Goal: Task Accomplishment & Management: Manage account settings

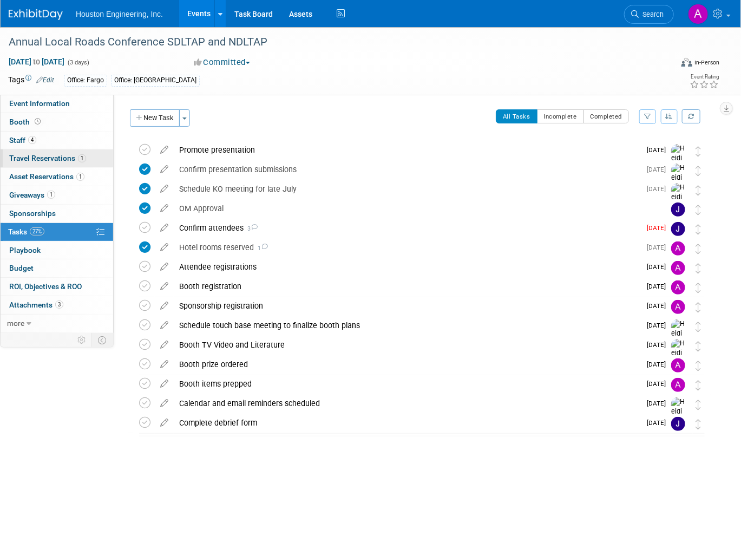
click at [53, 161] on span "Travel Reservations 1" at bounding box center [47, 158] width 77 height 9
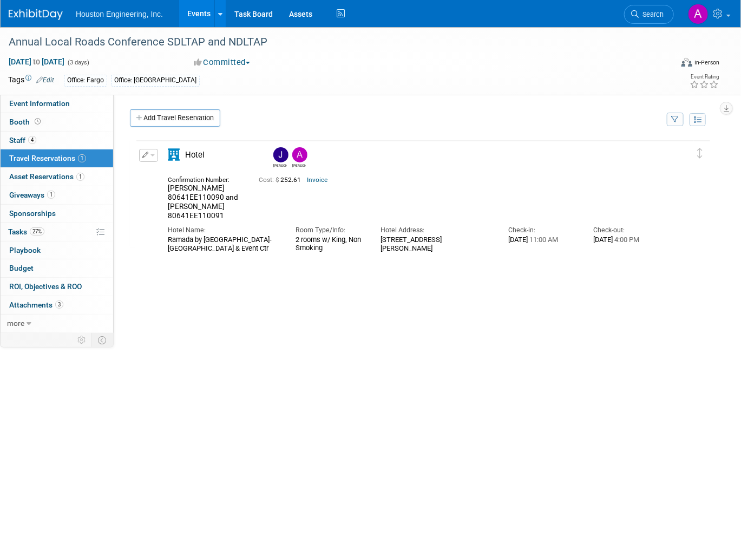
click at [151, 154] on button "button" at bounding box center [148, 155] width 19 height 13
click at [171, 175] on button "Edit Reservation" at bounding box center [185, 174] width 91 height 16
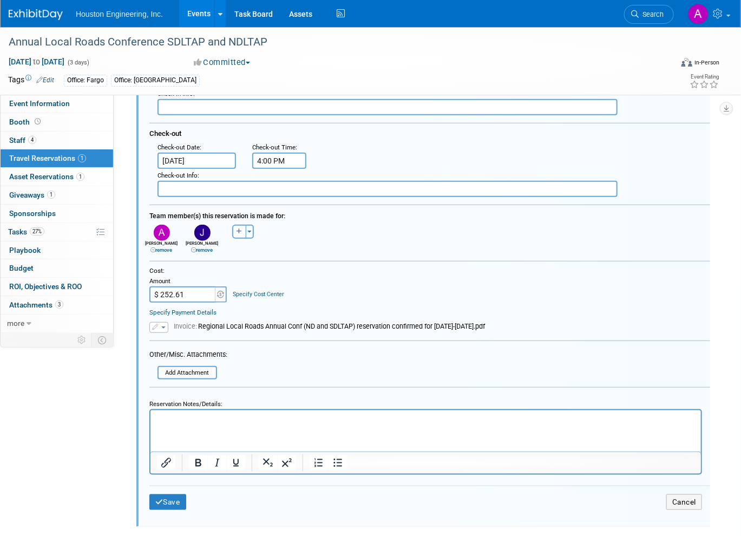
scroll to position [265, 0]
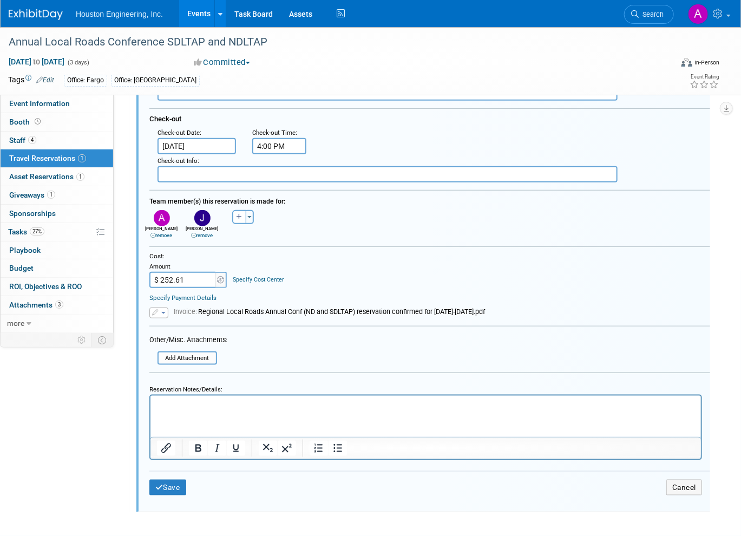
click at [175, 405] on p "Rich Text Area. Press ALT-0 for help." at bounding box center [425, 405] width 538 height 10
click at [180, 355] on input "file" at bounding box center [161, 357] width 110 height 11
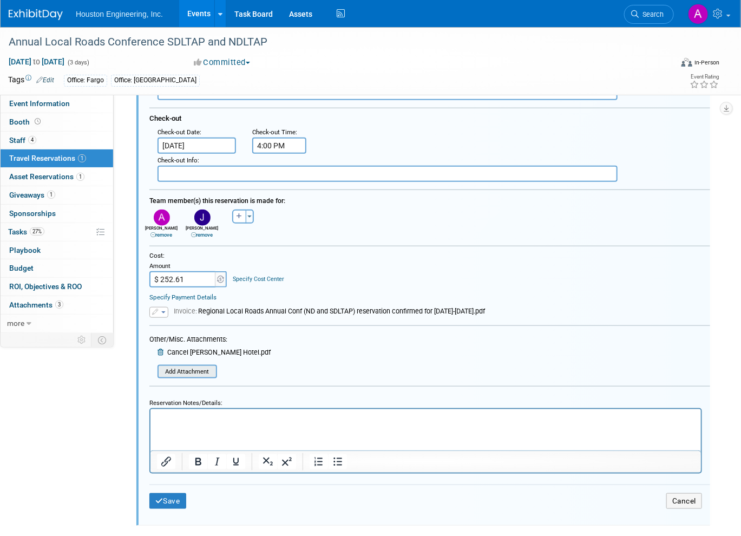
click at [206, 371] on input "file" at bounding box center [161, 371] width 110 height 11
drag, startPoint x: 187, startPoint y: 282, endPoint x: 158, endPoint y: 282, distance: 28.7
click at [158, 282] on input "$ 252.61" at bounding box center [183, 279] width 68 height 16
drag, startPoint x: 188, startPoint y: 277, endPoint x: 153, endPoint y: 274, distance: 34.8
click at [153, 274] on input "$ 252.61" at bounding box center [183, 279] width 68 height 16
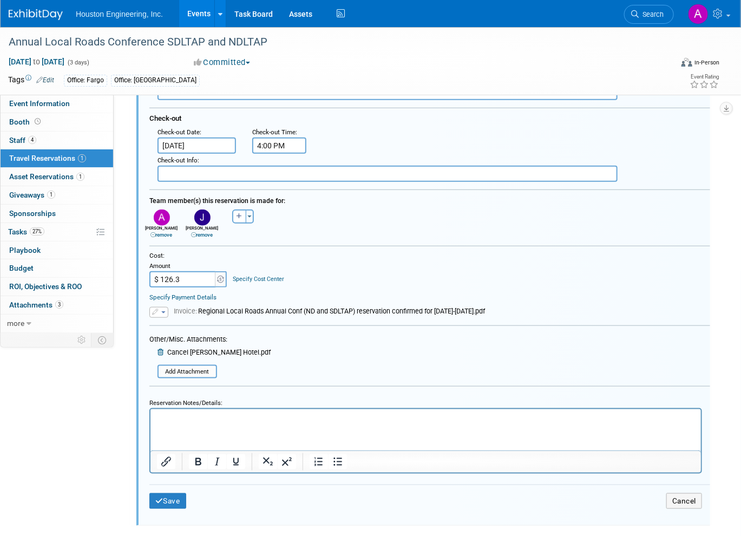
type input "$ 126.31"
click at [167, 501] on button "Save" at bounding box center [167, 501] width 37 height 16
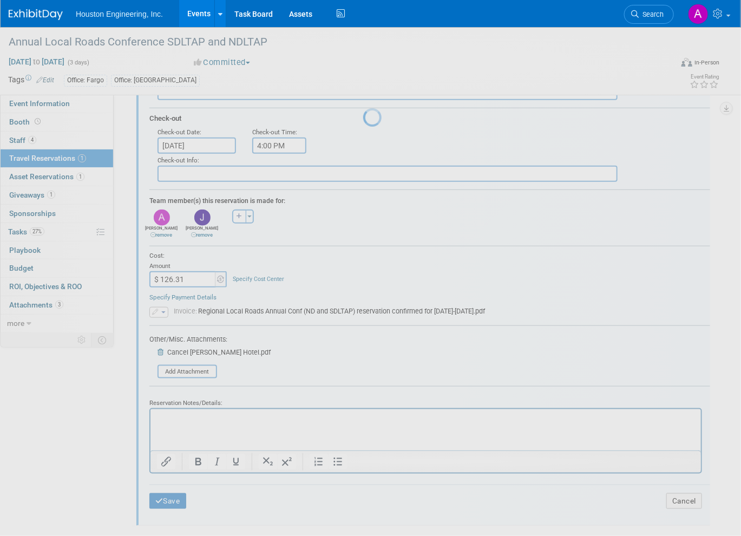
scroll to position [0, 0]
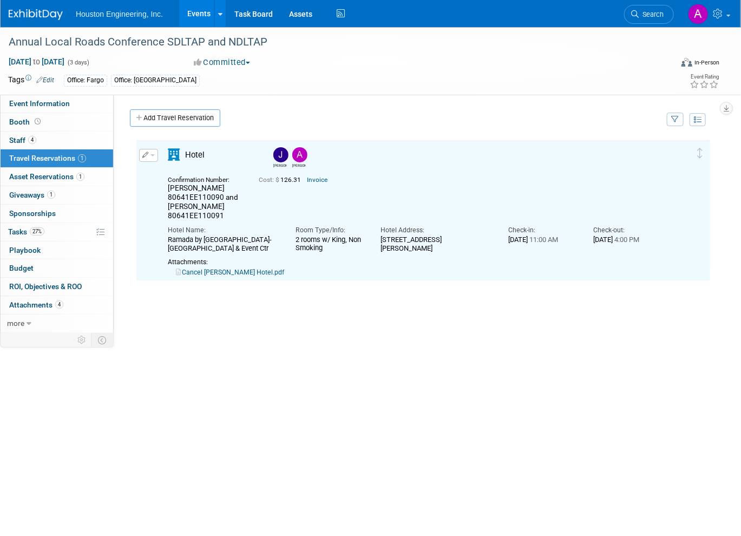
click at [275, 153] on img at bounding box center [280, 154] width 15 height 15
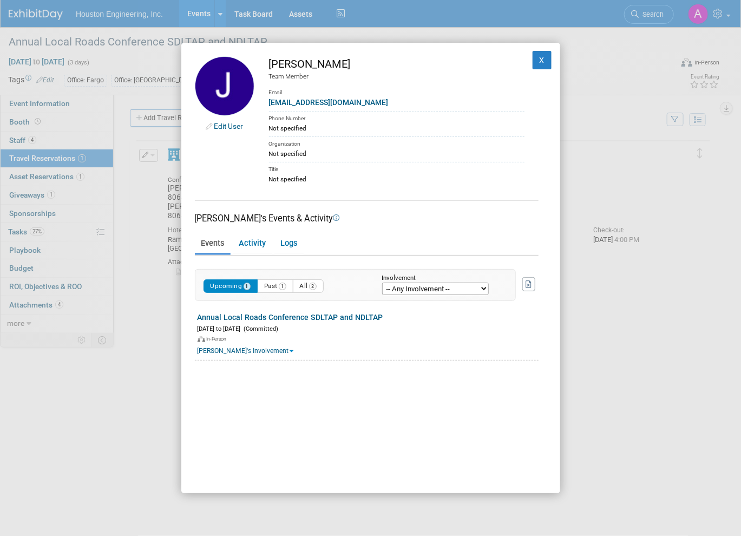
click at [407, 286] on select "-- Any Involvement -- Created the event Tagged as Attendee Tagged in Travel Res…" at bounding box center [435, 289] width 107 height 12
click at [534, 58] on button "X" at bounding box center [542, 60] width 19 height 18
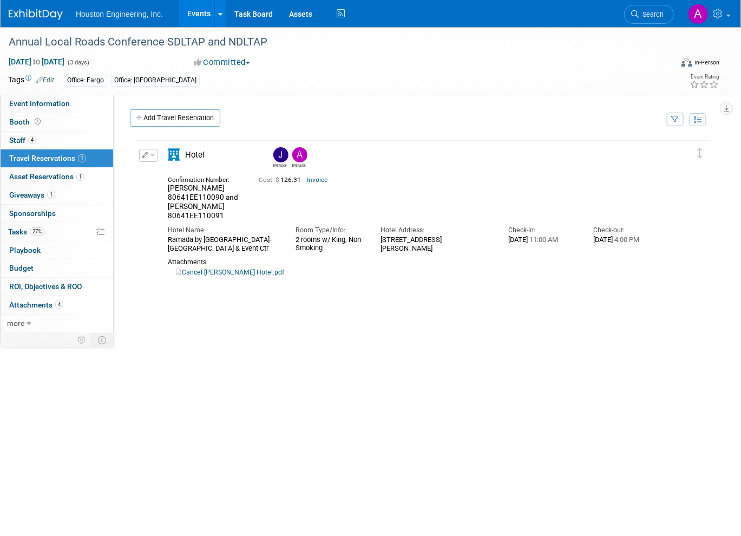
click at [148, 155] on button "button" at bounding box center [148, 155] width 19 height 13
click at [172, 176] on button "Edit Reservation" at bounding box center [185, 174] width 91 height 16
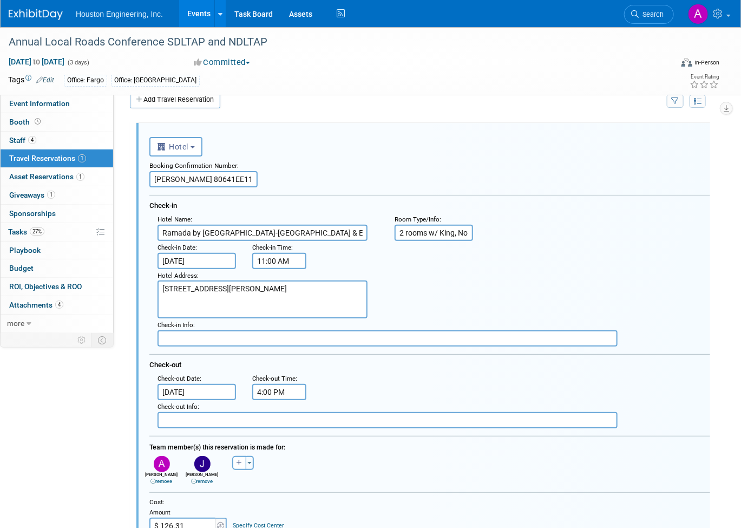
scroll to position [73, 0]
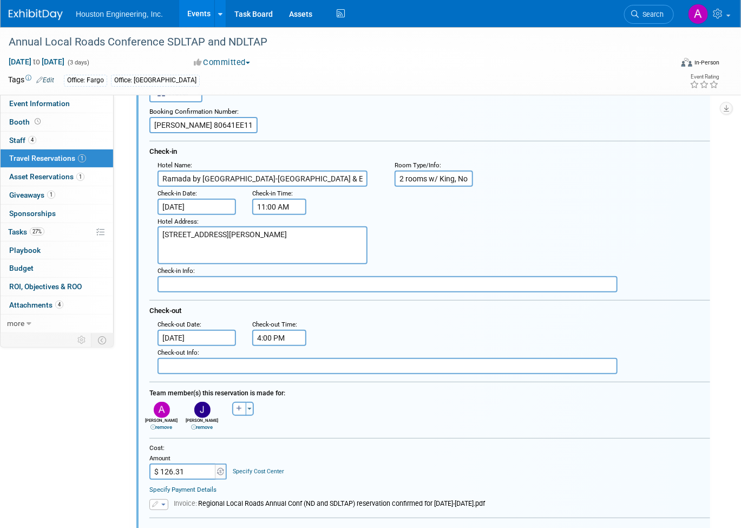
click at [204, 429] on link "remove" at bounding box center [203, 427] width 22 height 6
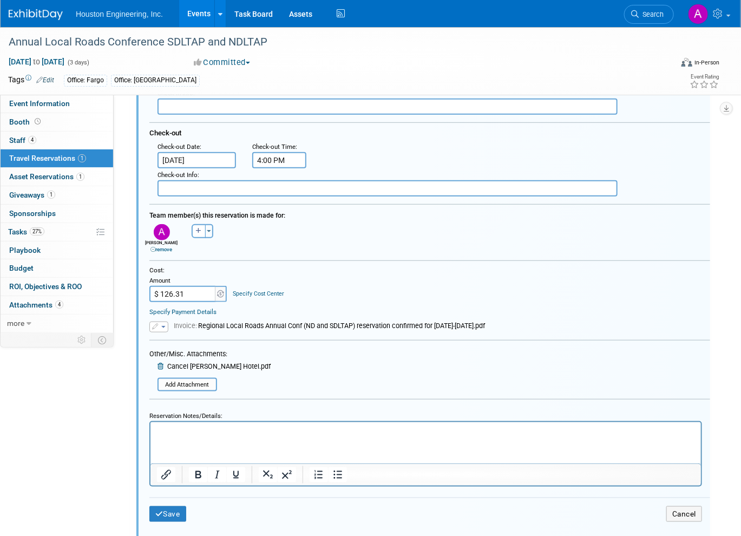
scroll to position [277, 0]
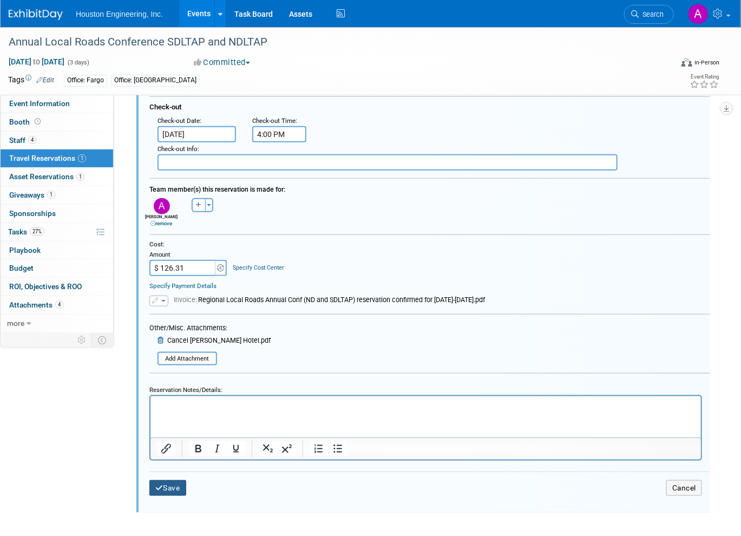
click at [172, 490] on button "Save" at bounding box center [167, 488] width 37 height 16
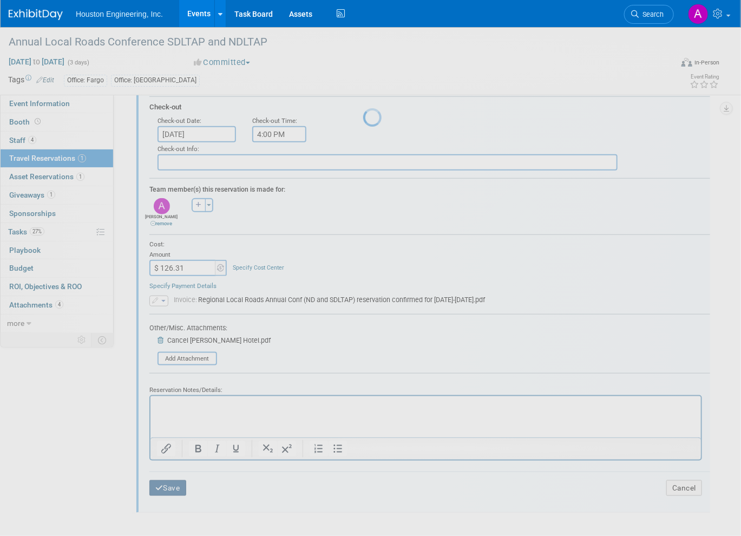
scroll to position [0, 0]
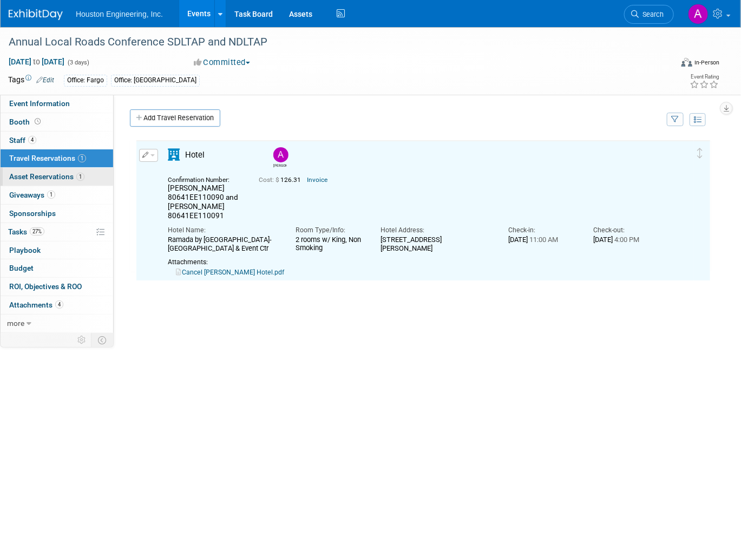
click at [47, 178] on span "Asset Reservations 1" at bounding box center [46, 176] width 75 height 9
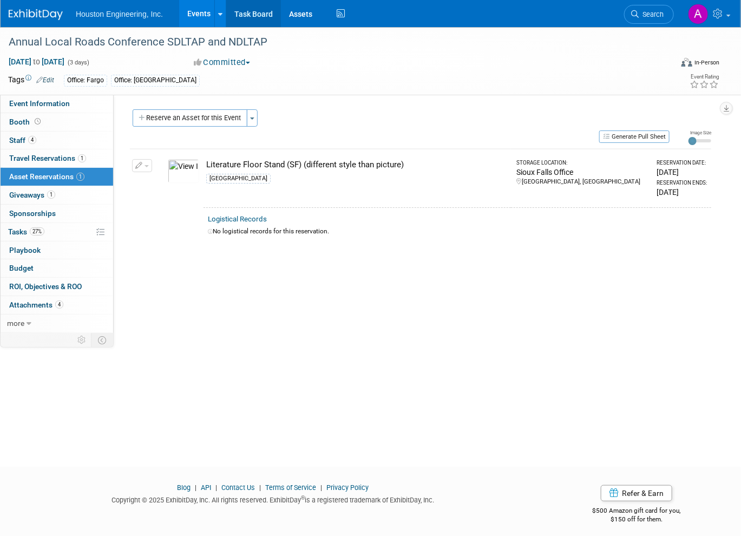
click at [246, 11] on link "Task Board" at bounding box center [253, 13] width 55 height 27
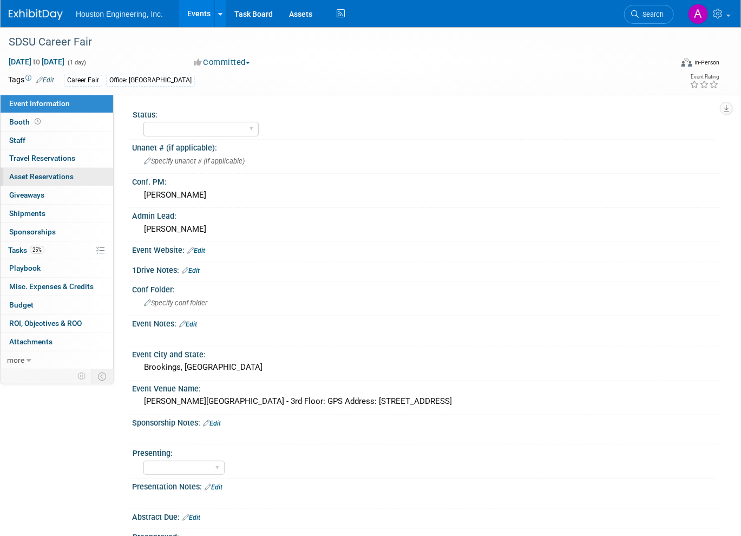
click at [58, 180] on span "Asset Reservations 0" at bounding box center [41, 176] width 64 height 9
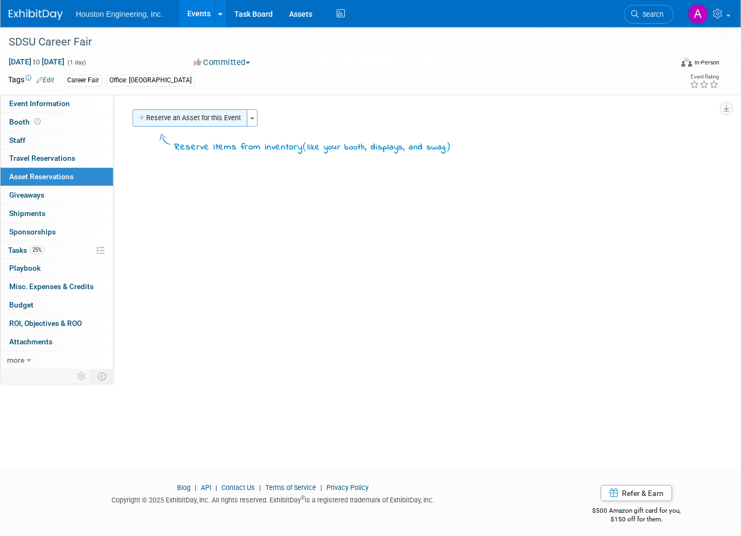
click at [176, 119] on button "Reserve an Asset for this Event" at bounding box center [190, 117] width 115 height 17
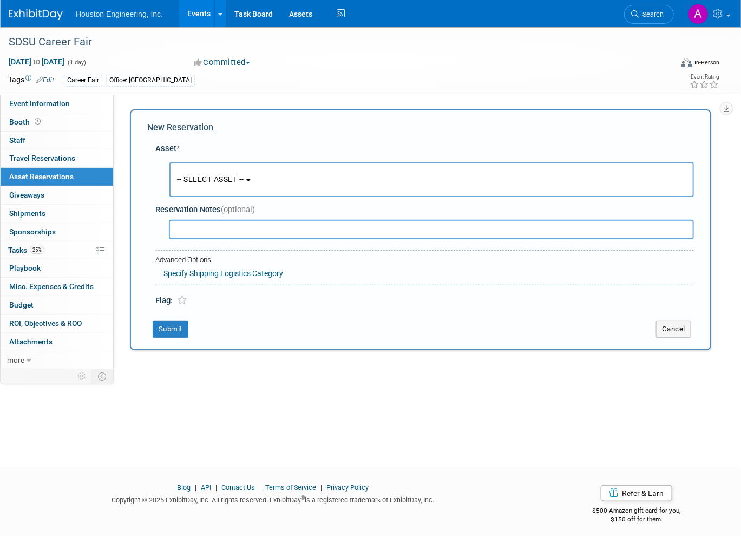
scroll to position [6, 0]
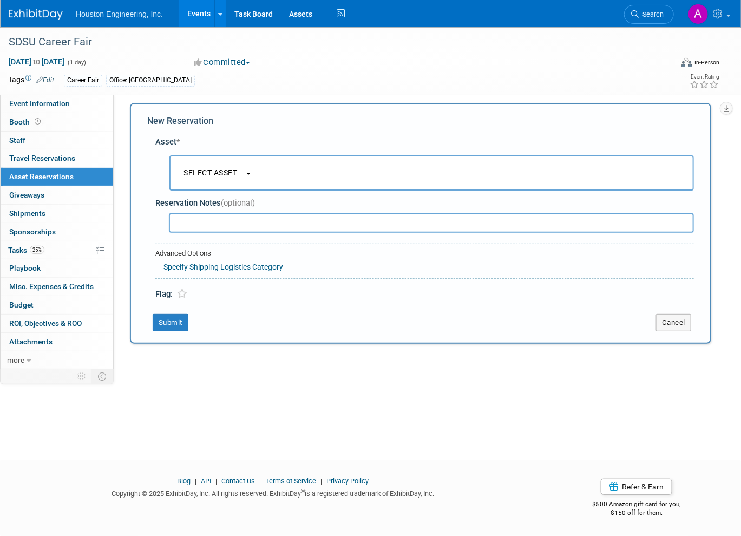
click at [217, 175] on span "-- SELECT ASSET --" at bounding box center [210, 172] width 67 height 9
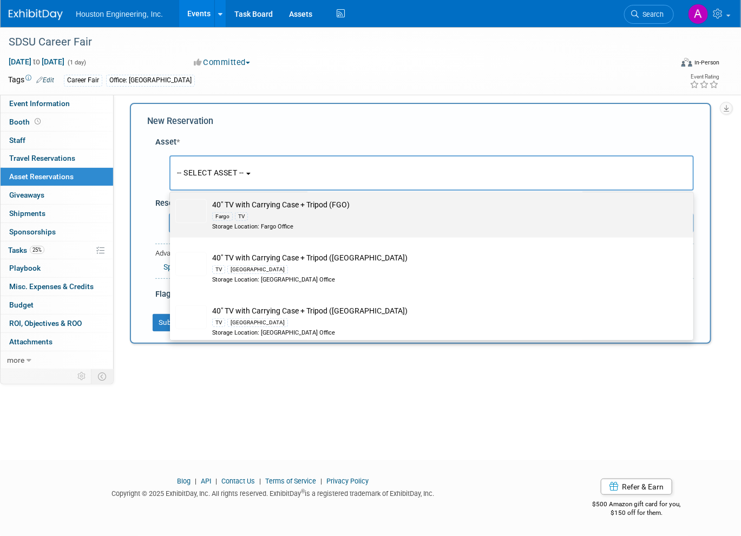
scroll to position [541, 0]
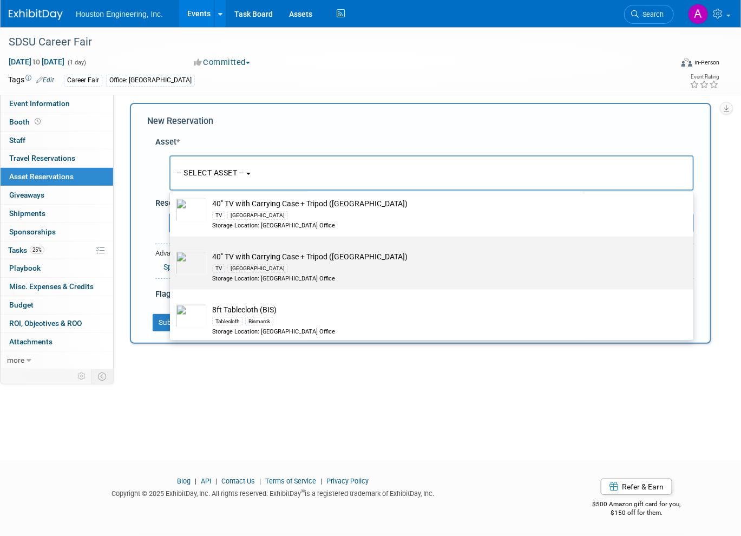
click at [298, 270] on div "TV Sioux Falls" at bounding box center [442, 268] width 460 height 12
click at [172, 250] on input "40" TV with Carrying Case + Tripod (SF) TV Sioux Falls Storage Location: Sioux …" at bounding box center [168, 246] width 7 height 7
select select "10728715"
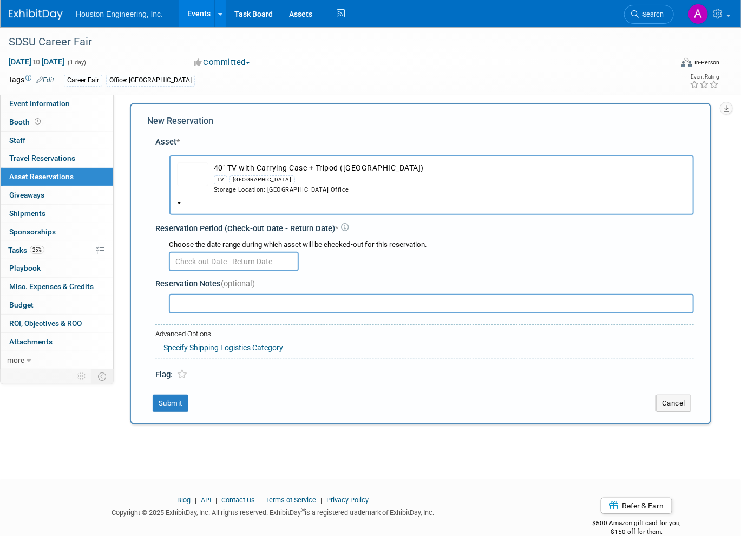
click at [237, 257] on input "text" at bounding box center [234, 261] width 130 height 19
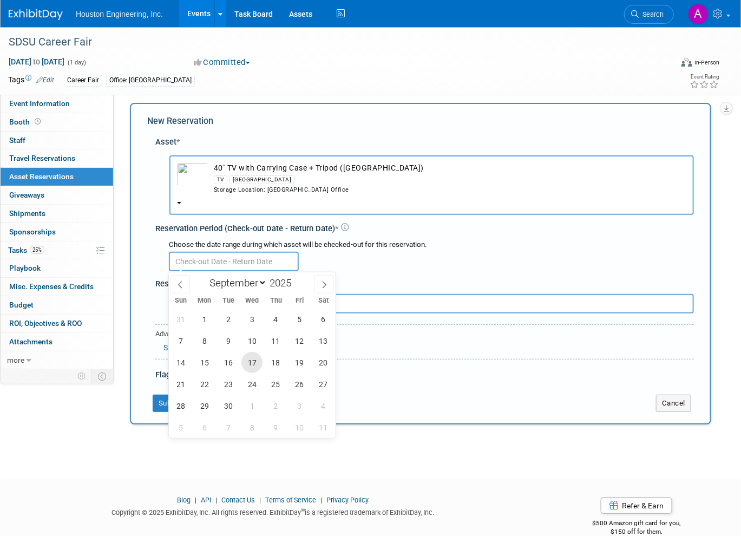
click at [250, 368] on span "17" at bounding box center [251, 362] width 21 height 21
click at [263, 363] on div "31 1 2 3 4 5 6 7 8 9 10 11 12 13 14 15 16 17 18 19 20 21 22 23 24 25 26 27 28 2…" at bounding box center [252, 373] width 167 height 130
click at [269, 363] on span "18" at bounding box center [275, 362] width 21 height 21
type input "Sep 17, 2025 to Sep 18, 2025"
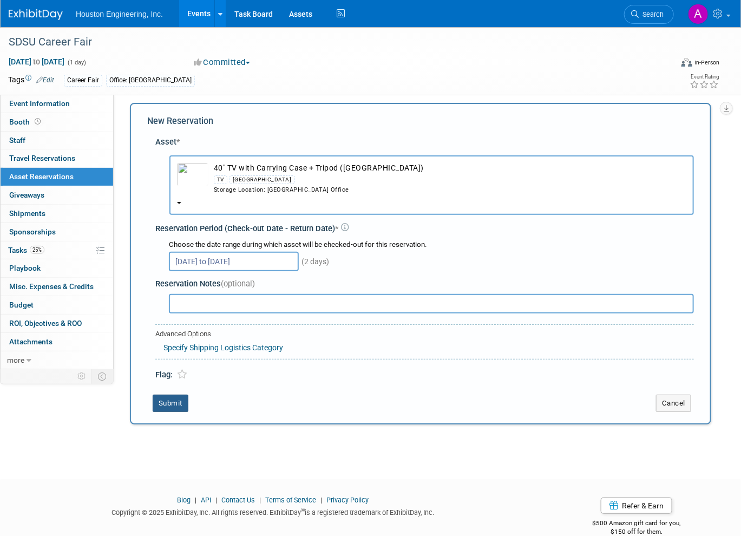
click at [176, 401] on button "Submit" at bounding box center [171, 403] width 36 height 17
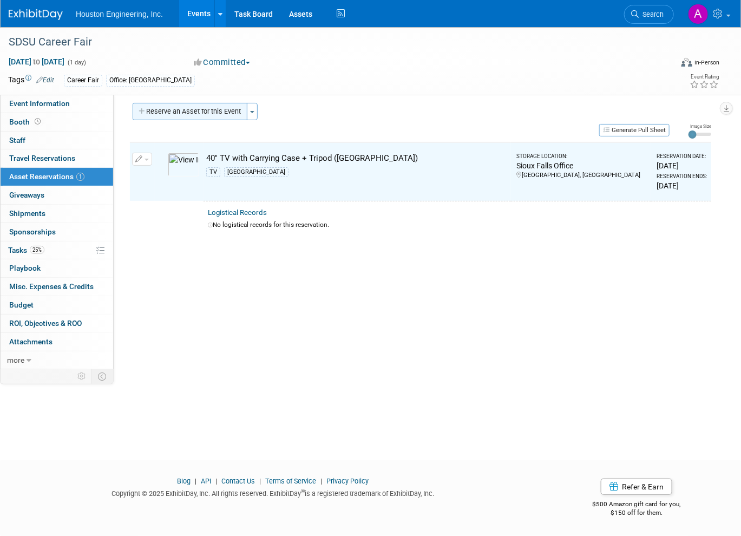
click at [178, 110] on button "Reserve an Asset for this Event" at bounding box center [190, 111] width 115 height 17
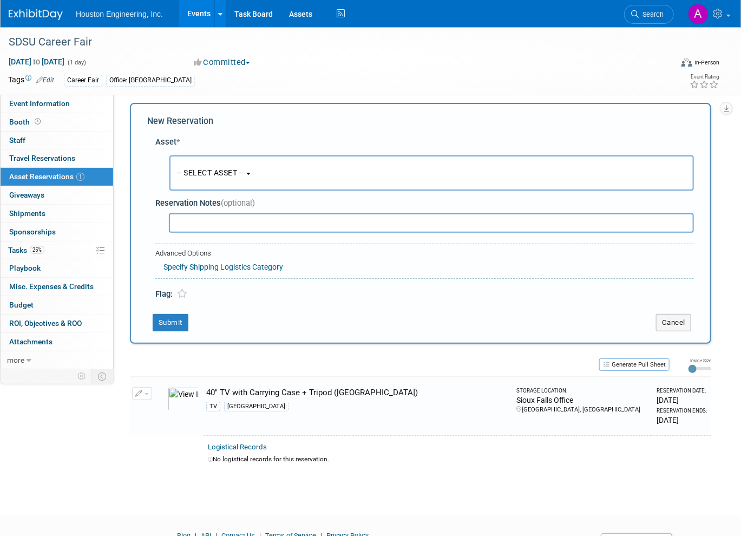
scroll to position [10, 0]
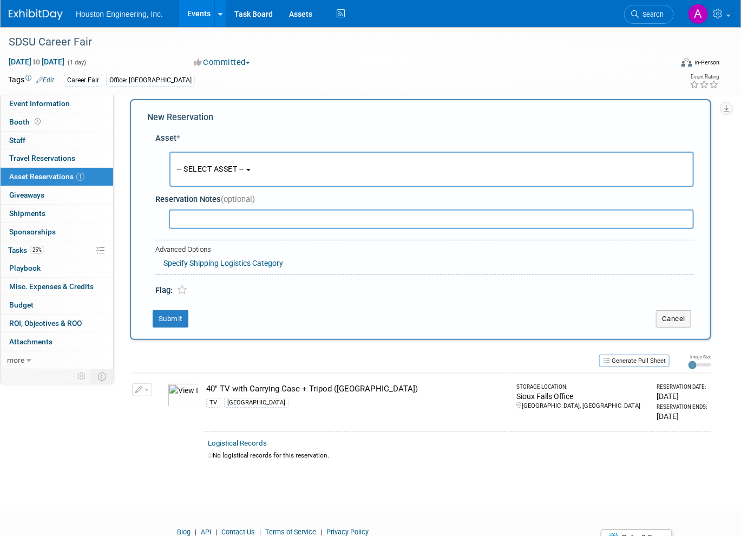
click at [207, 169] on span "-- SELECT ASSET --" at bounding box center [210, 169] width 67 height 9
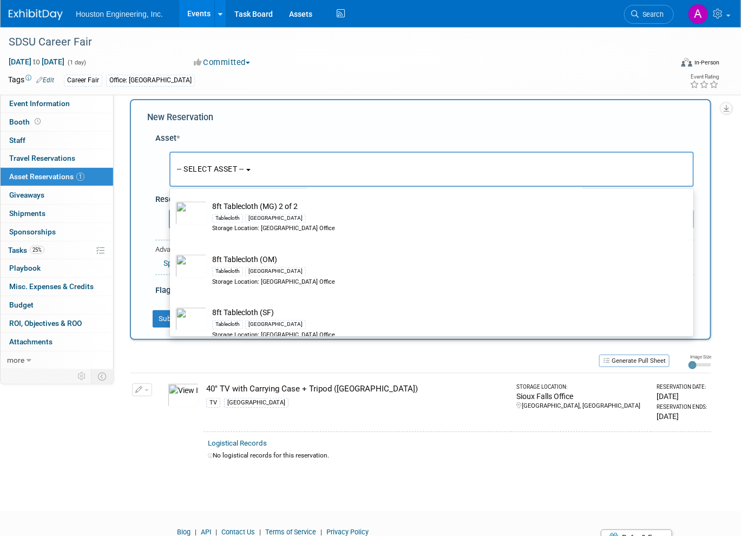
scroll to position [1028, 0]
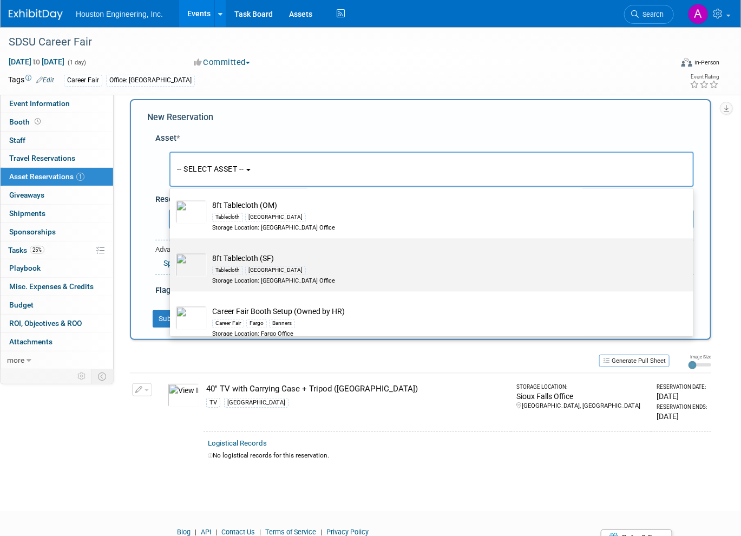
click at [245, 270] on div "Tablecloth Sioux Falls" at bounding box center [442, 270] width 460 height 12
click at [172, 252] on input "8ft Tablecloth (SF) Tablecloth Sioux Falls Storage Location: Sioux Falls Office" at bounding box center [168, 248] width 7 height 7
select select "10728719"
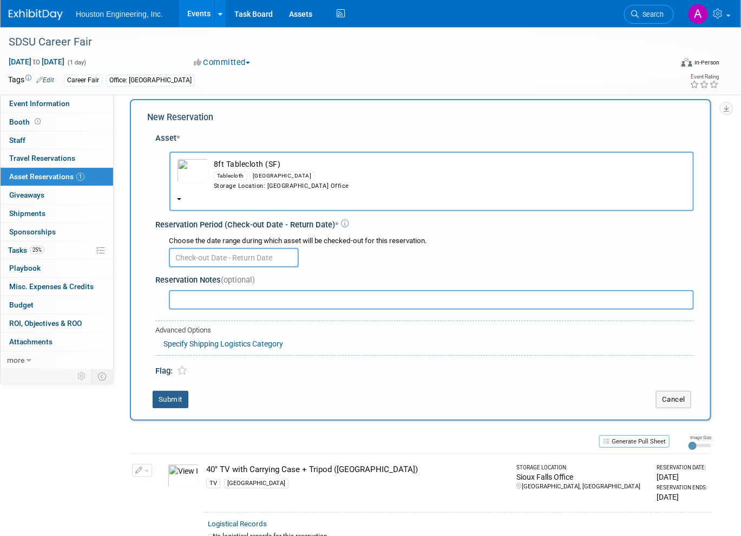
click at [160, 397] on button "Submit" at bounding box center [171, 399] width 36 height 17
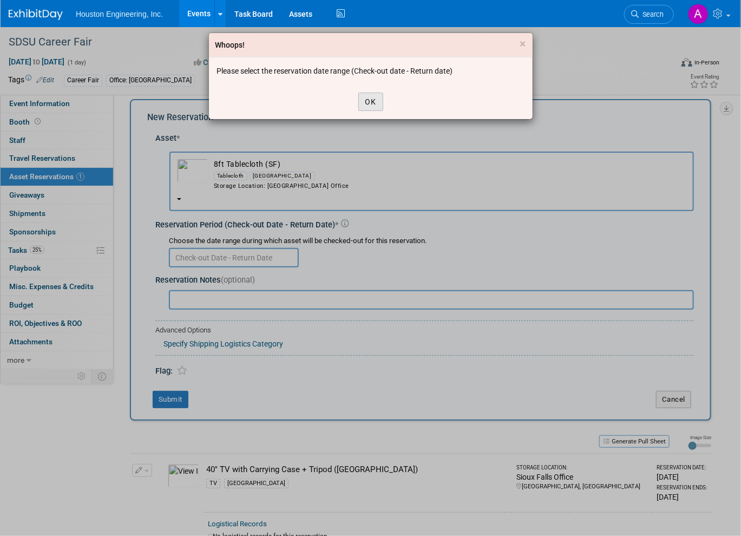
click at [382, 96] on button "OK" at bounding box center [370, 102] width 25 height 18
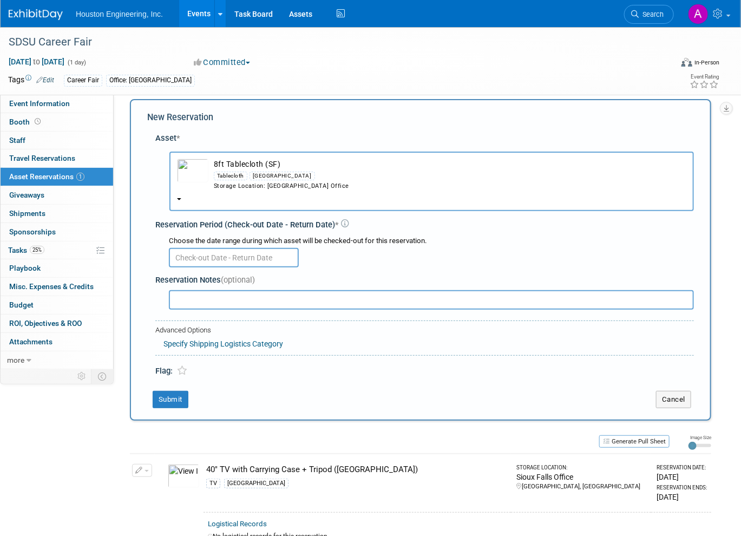
click at [247, 254] on input "text" at bounding box center [234, 257] width 130 height 19
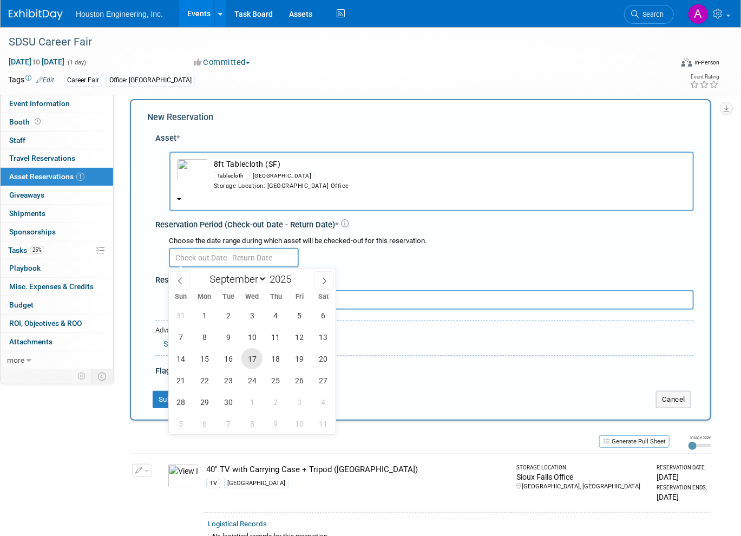
click at [251, 354] on span "17" at bounding box center [251, 358] width 21 height 21
click at [270, 357] on span "18" at bounding box center [275, 358] width 21 height 21
type input "Sep 17, 2025 to Sep 18, 2025"
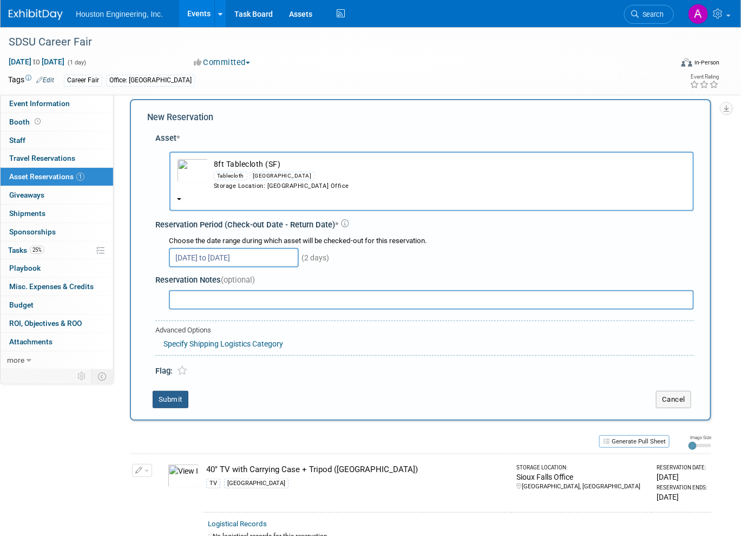
click at [177, 395] on button "Submit" at bounding box center [171, 399] width 36 height 17
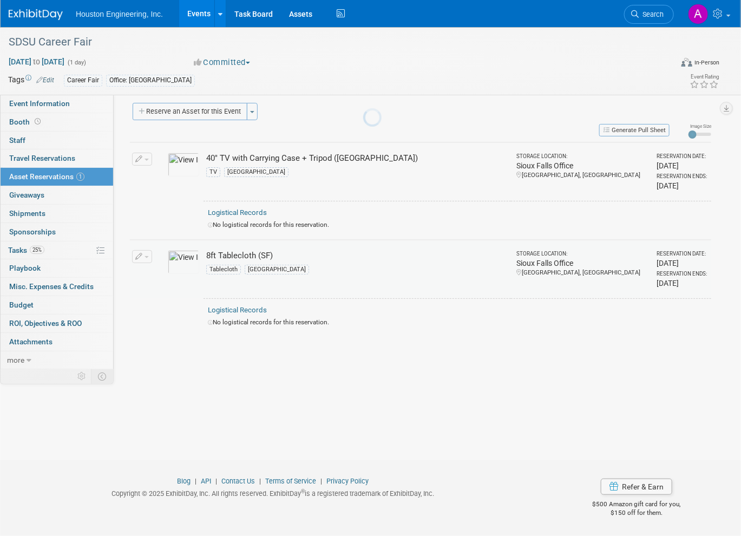
scroll to position [6, 0]
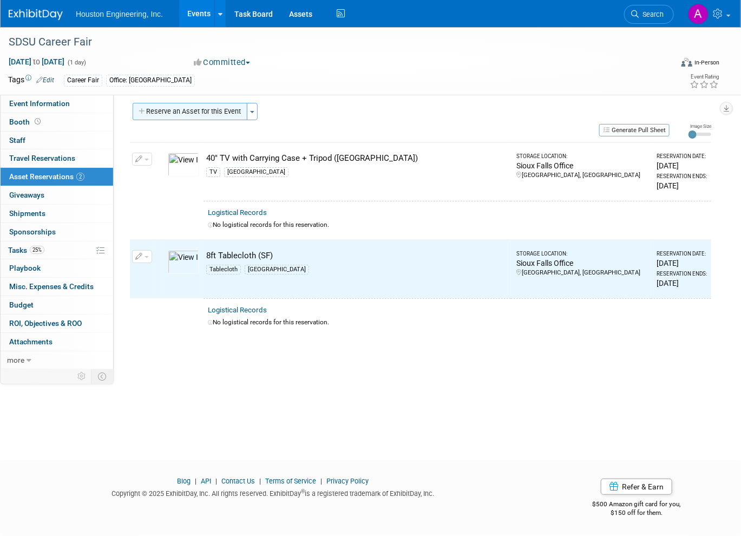
click at [206, 110] on button "Reserve an Asset for this Event" at bounding box center [190, 111] width 115 height 17
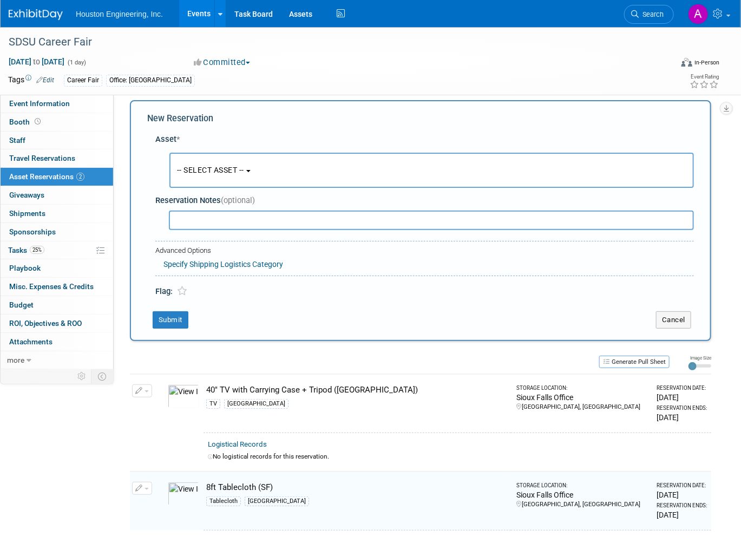
scroll to position [10, 0]
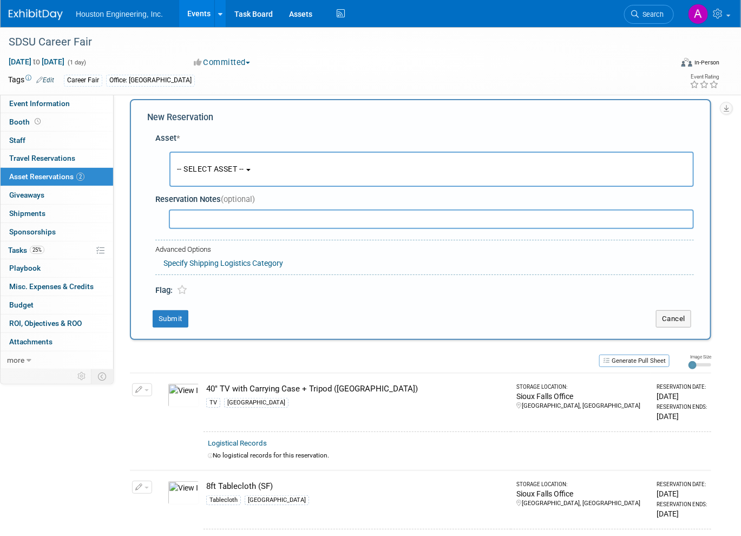
click at [229, 165] on span "-- SELECT ASSET --" at bounding box center [210, 169] width 67 height 9
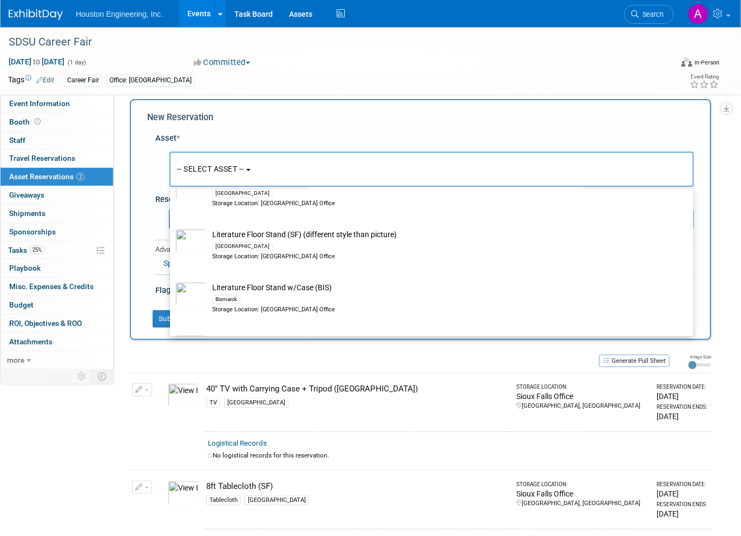
scroll to position [1624, 0]
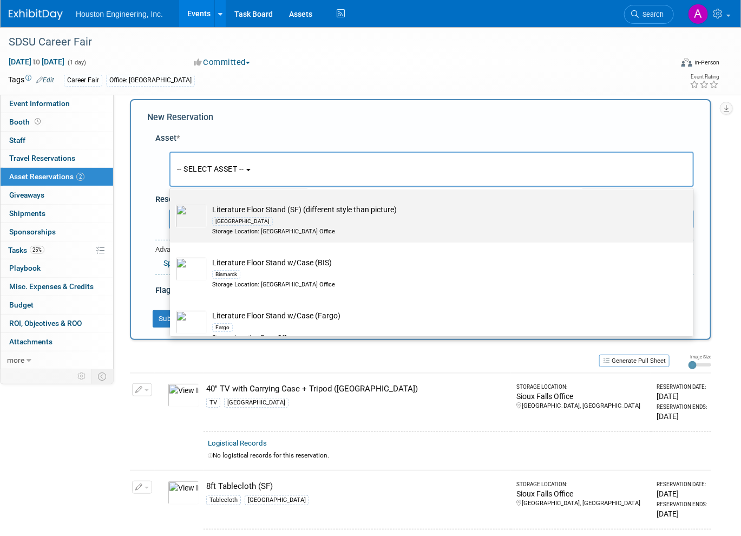
click at [282, 227] on div "Sioux Falls" at bounding box center [442, 221] width 460 height 12
click at [172, 202] on input "Literature Floor Stand (SF) (different style than picture) Sioux Falls Storage …" at bounding box center [168, 198] width 7 height 7
select select "10728239"
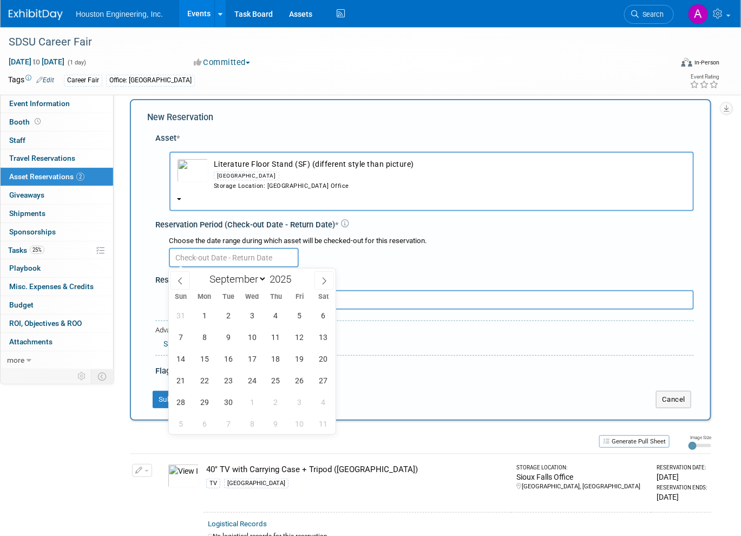
click at [261, 251] on input "text" at bounding box center [234, 257] width 130 height 19
click at [246, 357] on span "17" at bounding box center [251, 358] width 21 height 21
click at [270, 359] on span "18" at bounding box center [275, 358] width 21 height 21
type input "Sep 17, 2025 to Sep 18, 2025"
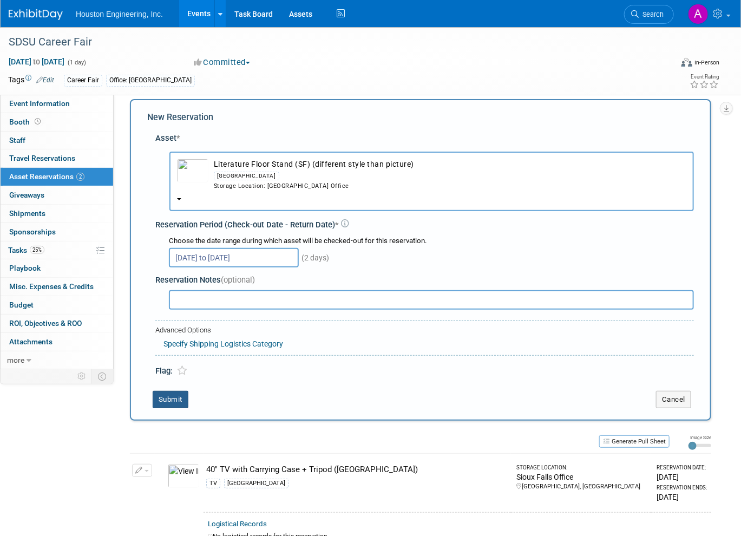
click at [170, 398] on button "Submit" at bounding box center [171, 399] width 36 height 17
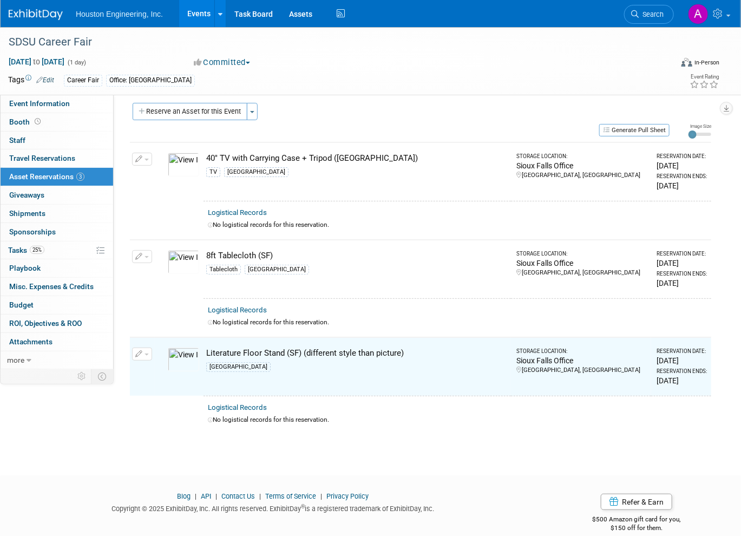
scroll to position [0, 0]
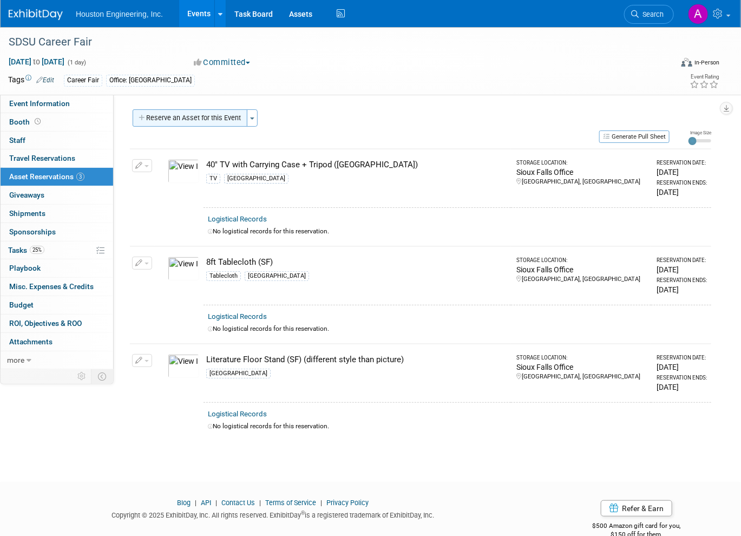
click at [217, 115] on button "Reserve an Asset for this Event" at bounding box center [190, 117] width 115 height 17
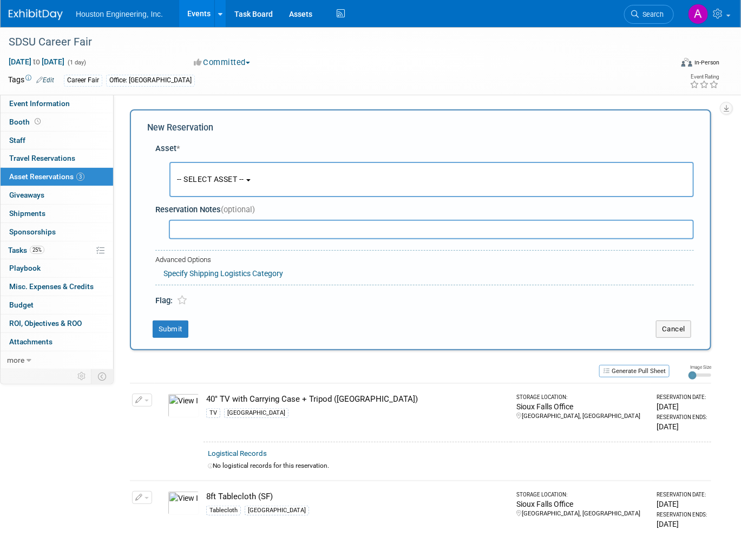
scroll to position [10, 0]
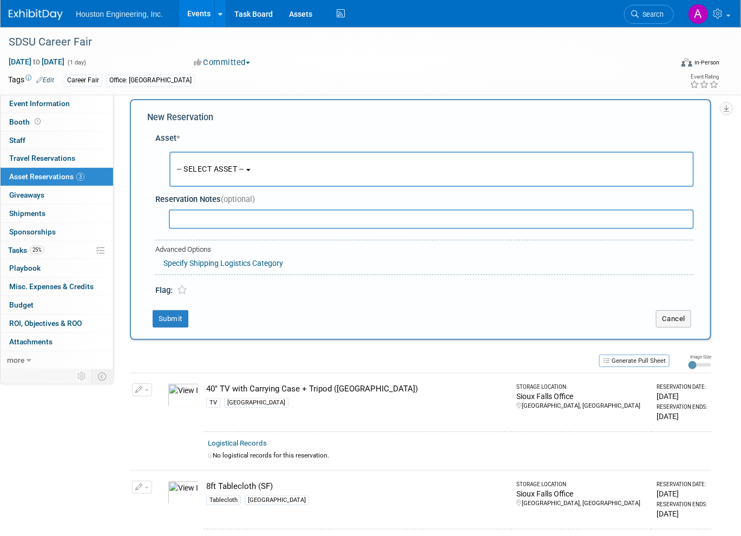
click at [221, 175] on button "-- SELECT ASSET --" at bounding box center [431, 169] width 525 height 35
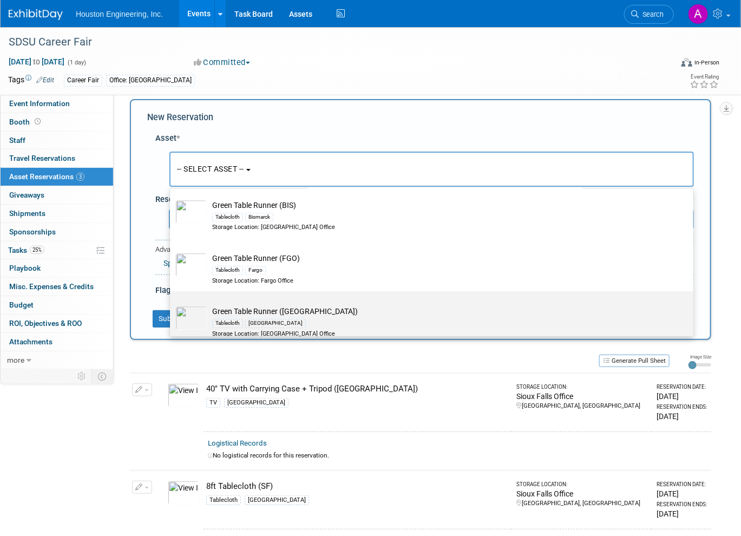
scroll to position [1137, 0]
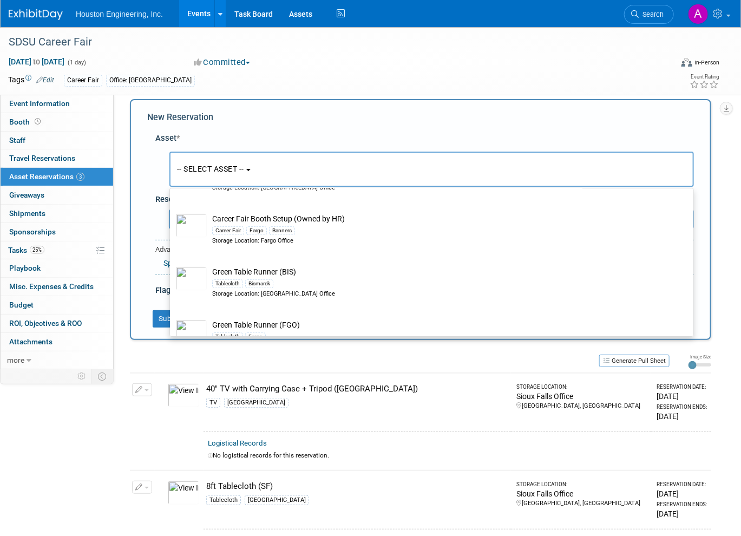
click at [700, 171] on div "New Reservation Asset * -- SELECT ASSET --" at bounding box center [420, 219] width 581 height 241
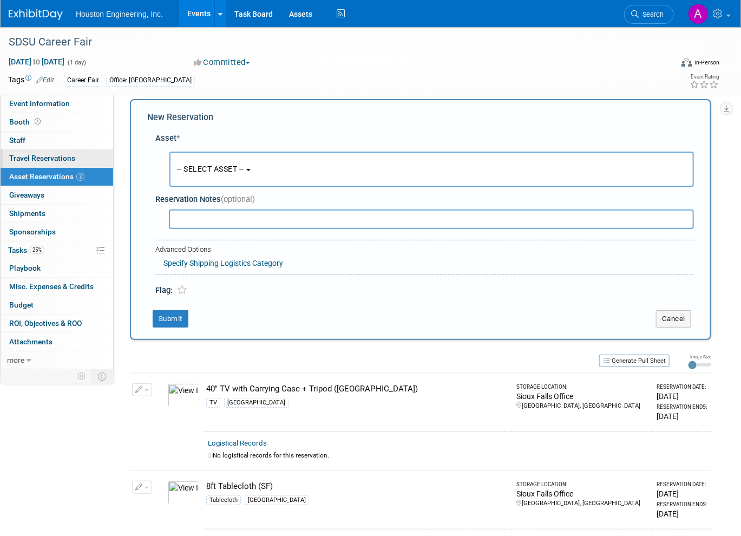
click at [32, 158] on span "Travel Reservations 0" at bounding box center [42, 158] width 66 height 9
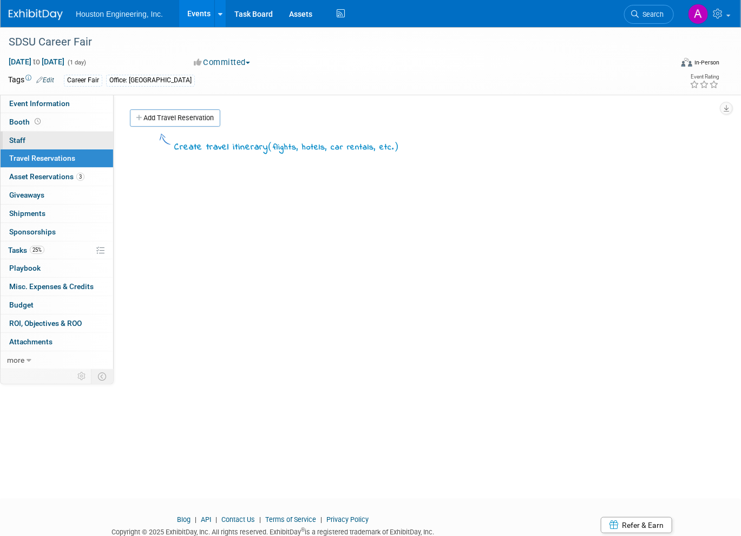
click at [21, 142] on span "Staff 0" at bounding box center [17, 140] width 16 height 9
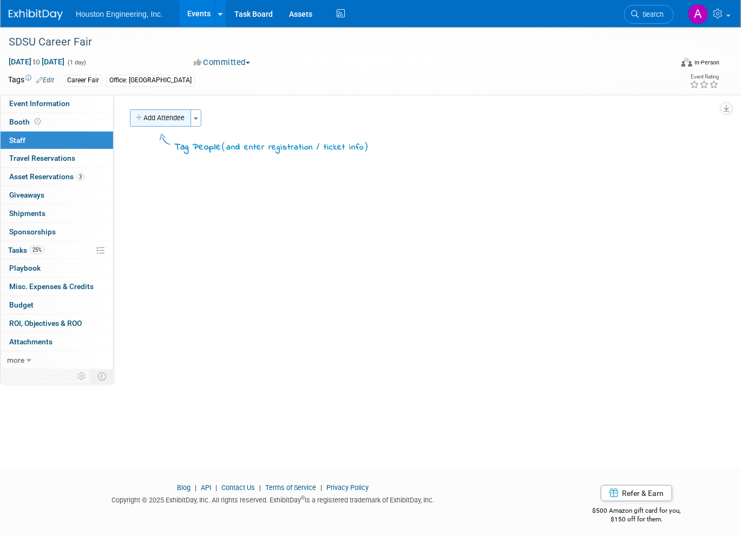
click at [143, 115] on button "Add Attendee" at bounding box center [160, 117] width 61 height 17
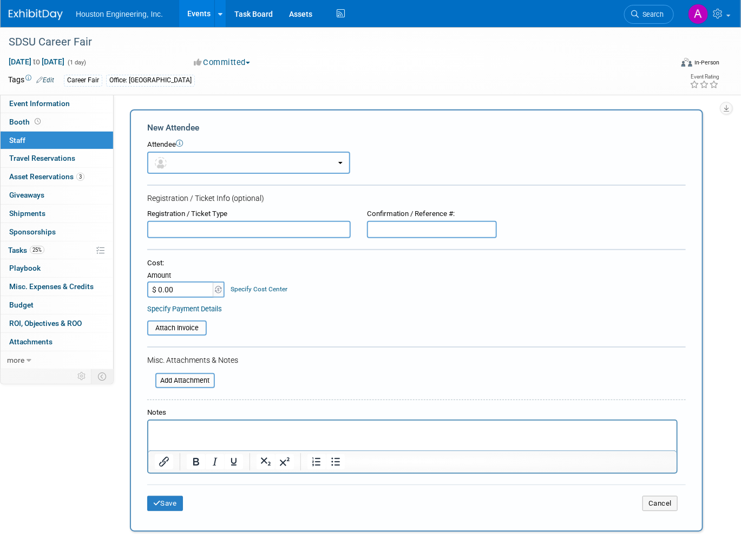
click at [240, 161] on button "button" at bounding box center [248, 163] width 203 height 22
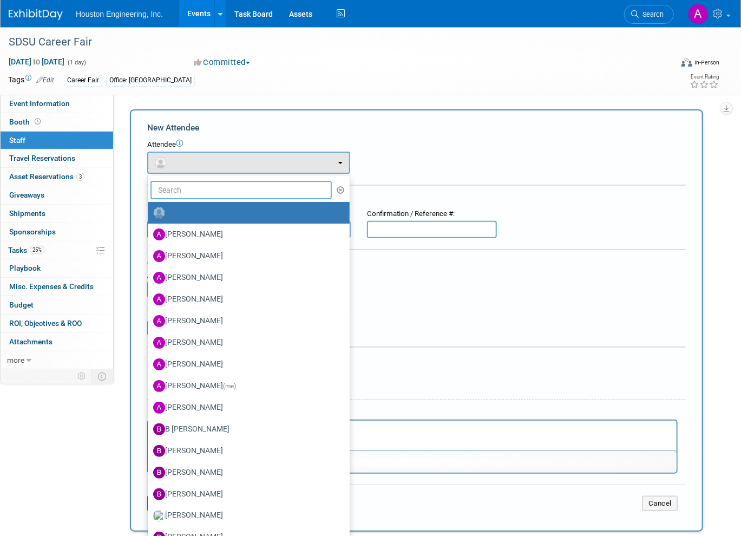
click at [190, 189] on input "text" at bounding box center [240, 190] width 181 height 18
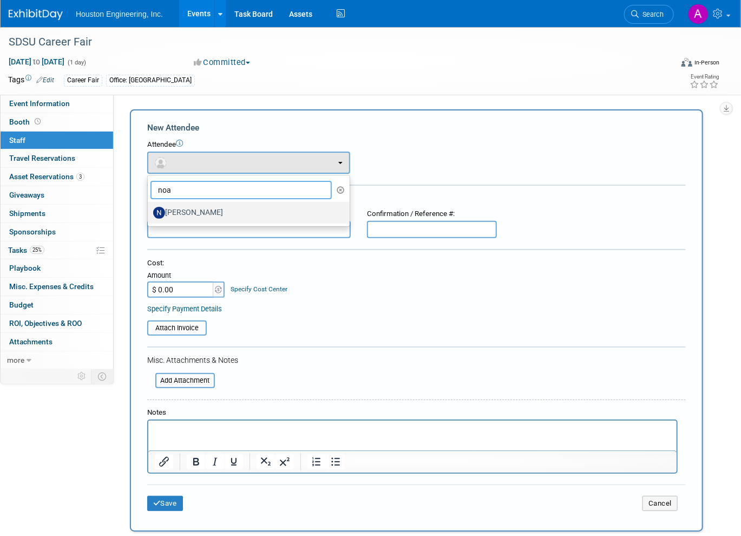
type input "noa"
click at [185, 214] on label "Noah Boerboom" at bounding box center [246, 212] width 186 height 17
click at [149, 214] on input "Noah Boerboom" at bounding box center [145, 211] width 7 height 7
select select "7a55a18a-a57d-432b-8af0-136b02b1ccee"
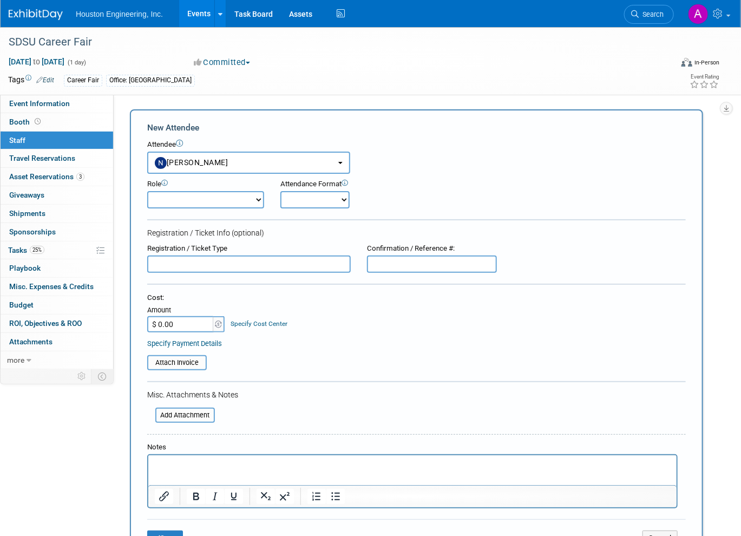
click at [189, 202] on select "Conf Attendee Conf PM Demonstrator Host Planner Presenter Sales Representative" at bounding box center [205, 199] width 117 height 17
select select "200"
click at [147, 191] on select "Conf Attendee Conf PM Demonstrator Host Planner Presenter Sales Representative" at bounding box center [205, 199] width 117 height 17
click at [299, 195] on select "Onsite Remote" at bounding box center [314, 199] width 69 height 17
select select "1"
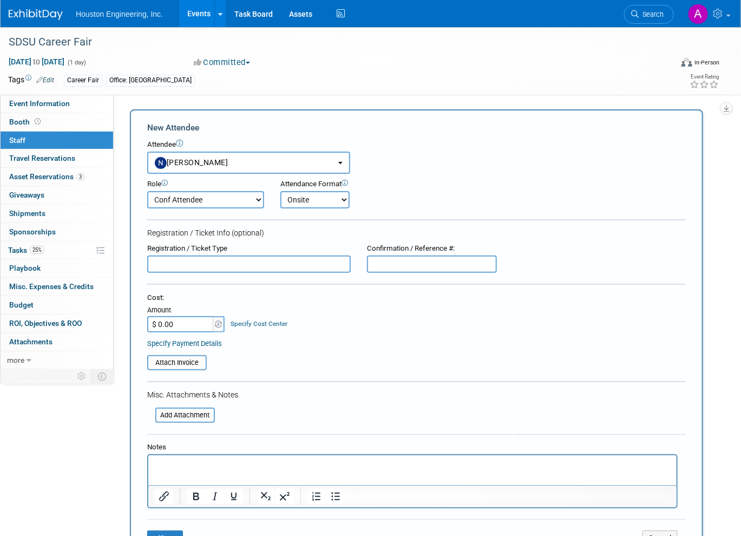
click at [280, 191] on select "Onsite Remote" at bounding box center [314, 199] width 69 height 17
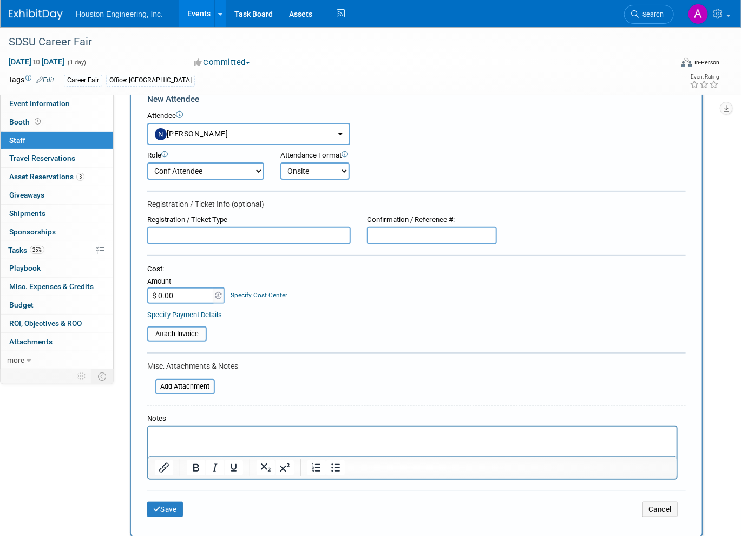
scroll to position [54, 0]
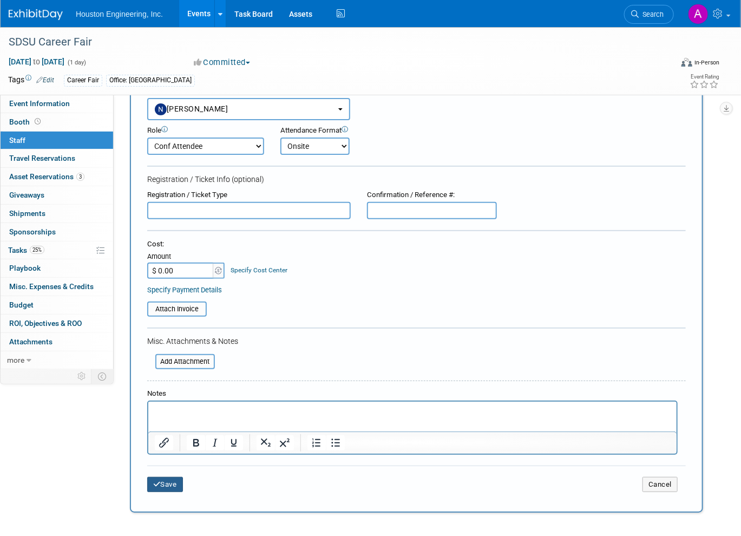
click at [165, 483] on button "Save" at bounding box center [165, 484] width 36 height 15
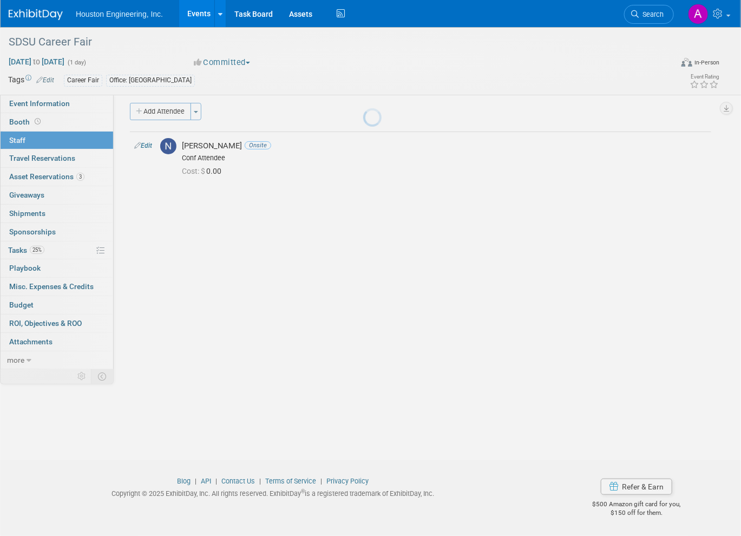
scroll to position [6, 0]
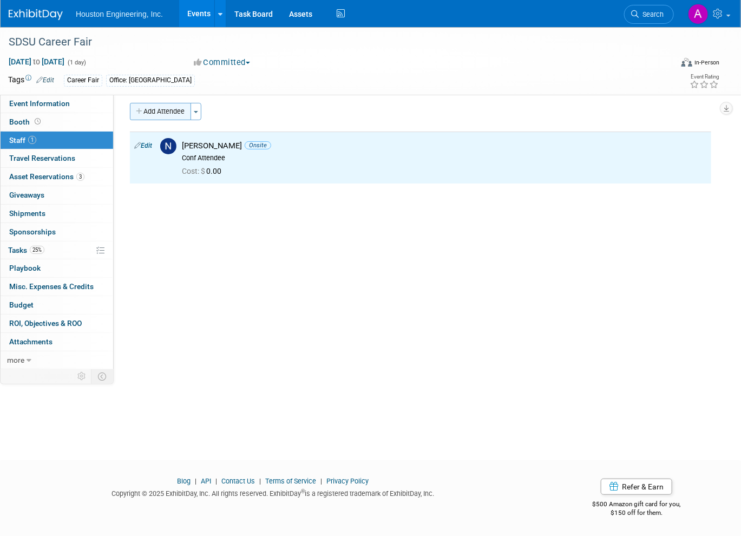
click at [160, 109] on button "Add Attendee" at bounding box center [160, 111] width 61 height 17
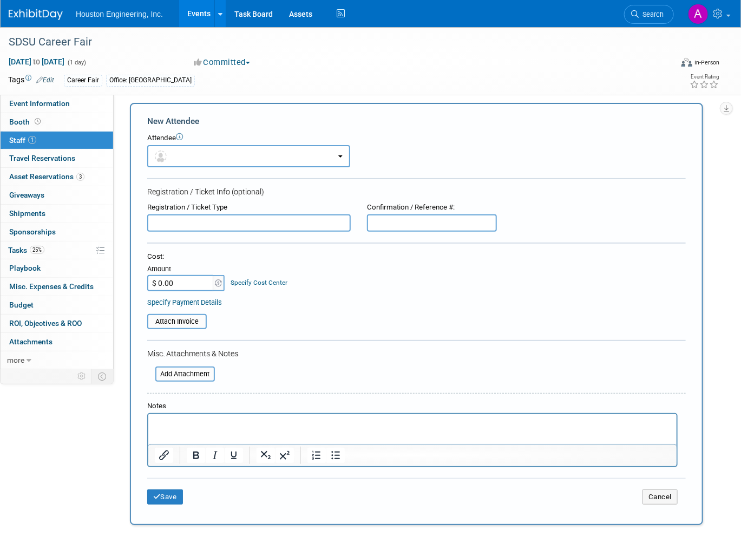
scroll to position [0, 0]
click at [174, 155] on button "button" at bounding box center [248, 156] width 203 height 22
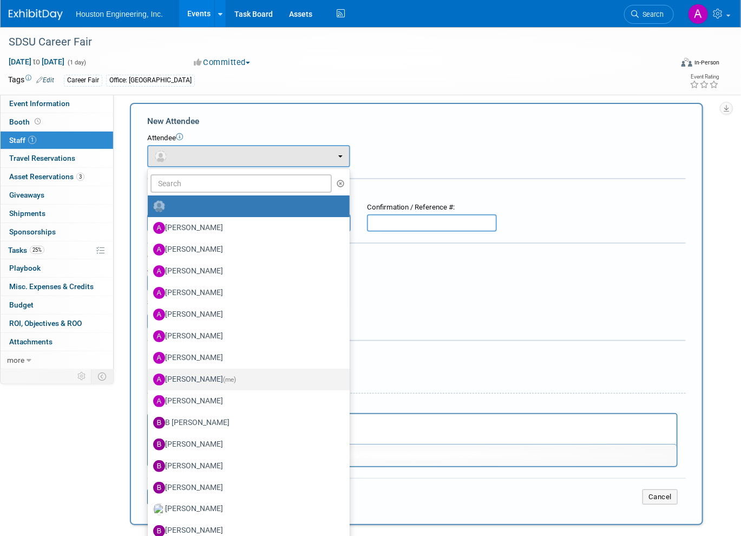
click at [188, 372] on label "Ali Ringheimer (me)" at bounding box center [246, 379] width 186 height 17
click at [149, 375] on input "Ali Ringheimer (me)" at bounding box center [145, 378] width 7 height 7
select select "1df7f9b6-a373-4f1f-b069-61f5b7051df1"
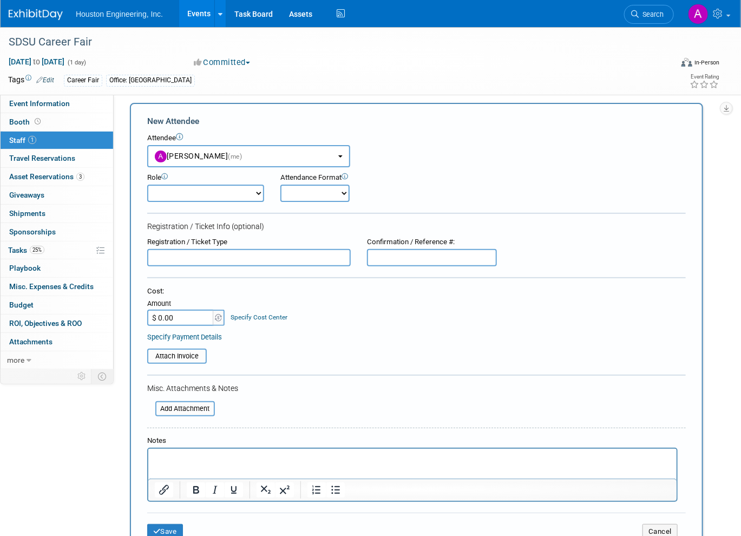
click at [169, 196] on select "Conf Attendee Conf PM Demonstrator Host Planner Presenter Sales Representative" at bounding box center [205, 193] width 117 height 17
select select "3"
click at [147, 185] on select "Conf Attendee Conf PM Demonstrator Host Planner Presenter Sales Representative" at bounding box center [205, 193] width 117 height 17
click at [299, 190] on select "Onsite Remote" at bounding box center [314, 193] width 69 height 17
select select "1"
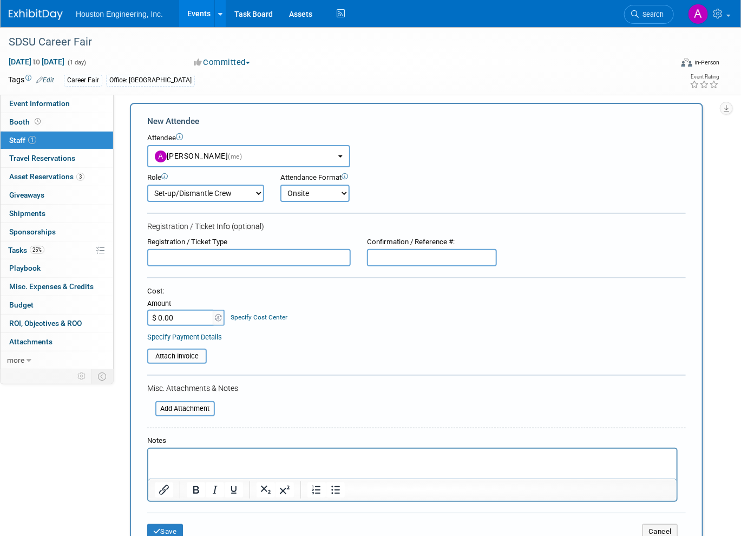
click at [280, 185] on select "Onsite Remote" at bounding box center [314, 193] width 69 height 17
click at [237, 189] on select "Conf Attendee Conf PM Demonstrator Host Planner Presenter Sales Representative" at bounding box center [205, 193] width 117 height 17
select select "200"
click at [147, 185] on select "Conf Attendee Conf PM Demonstrator Host Planner Presenter Sales Representative" at bounding box center [205, 193] width 117 height 17
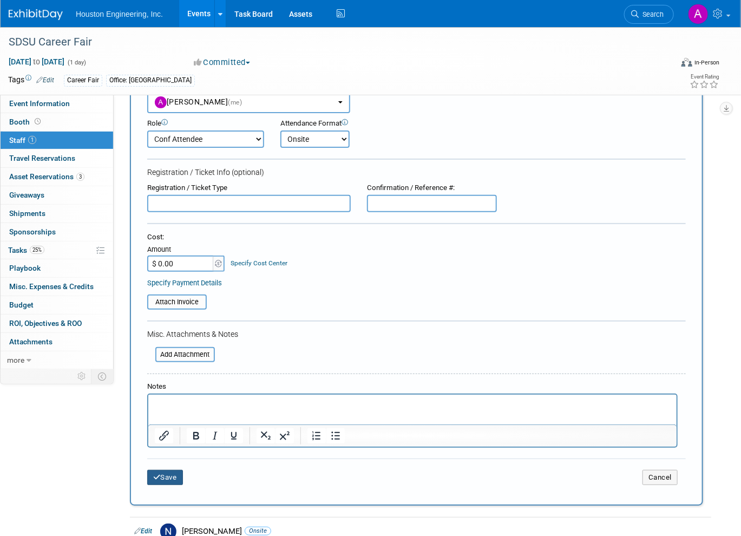
click at [167, 476] on button "Save" at bounding box center [165, 477] width 36 height 15
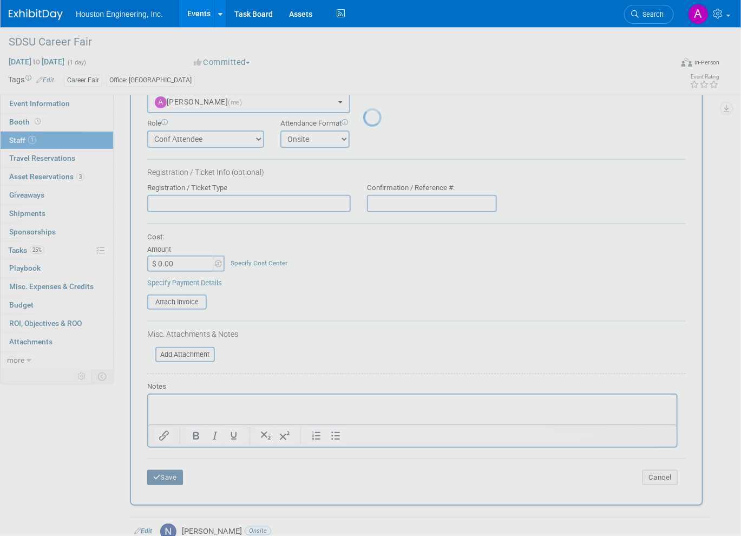
scroll to position [6, 0]
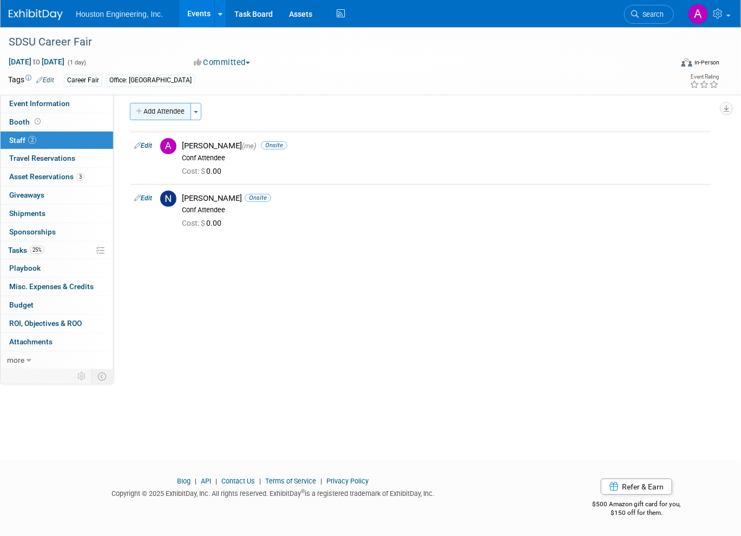
click at [173, 114] on button "Add Attendee" at bounding box center [160, 111] width 61 height 17
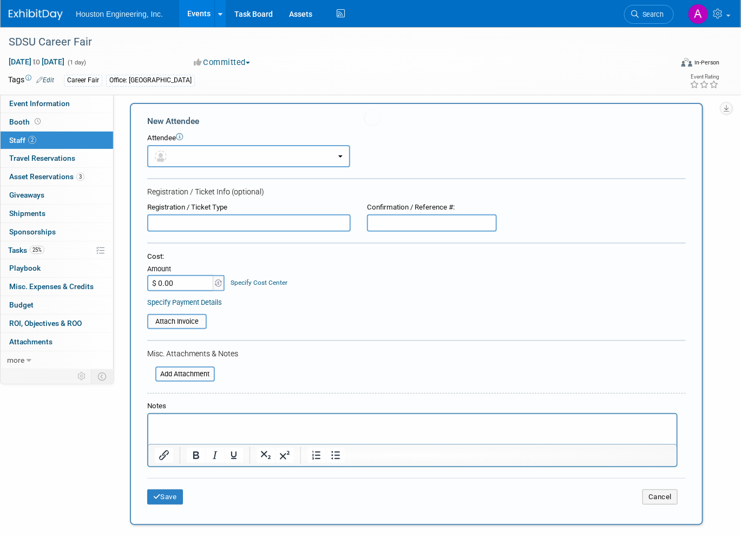
scroll to position [0, 0]
click at [173, 156] on button "button" at bounding box center [248, 156] width 203 height 22
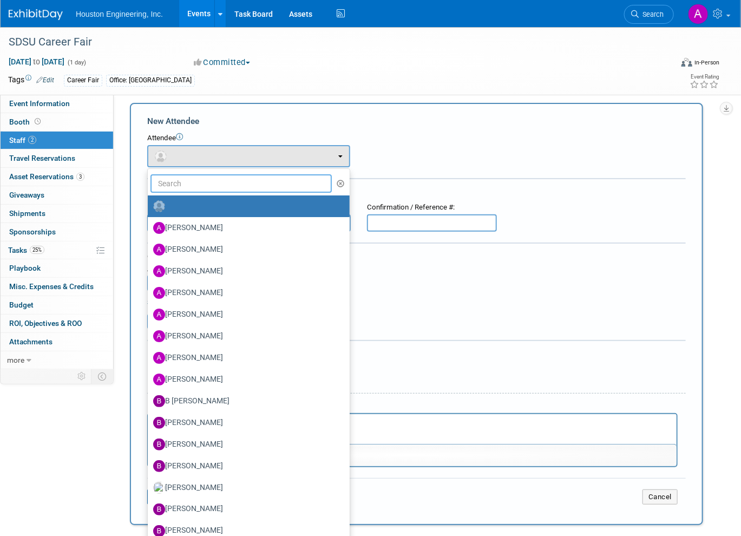
click at [175, 180] on input "text" at bounding box center [240, 183] width 181 height 18
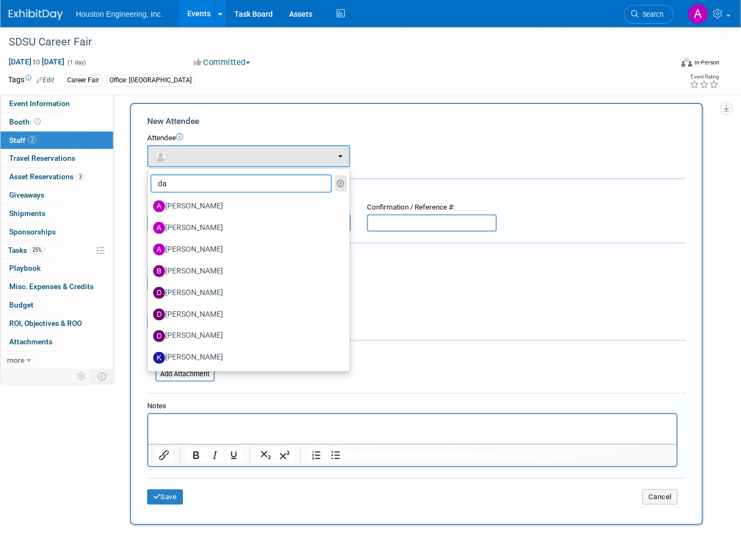
type input "da"
click at [342, 183] on icon "button" at bounding box center [341, 184] width 8 height 8
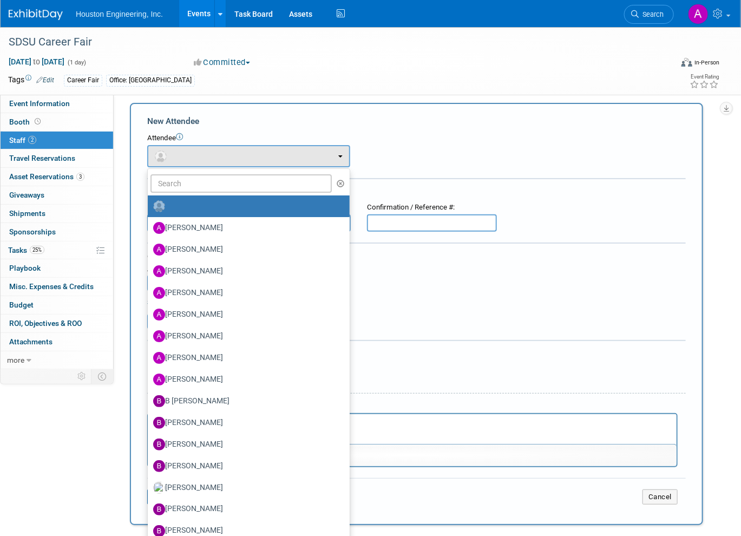
click at [464, 150] on div "Attendee <img src="https://www.exhibitday.com/Images/Unassigned-User-Icon.png" …" at bounding box center [416, 150] width 539 height 34
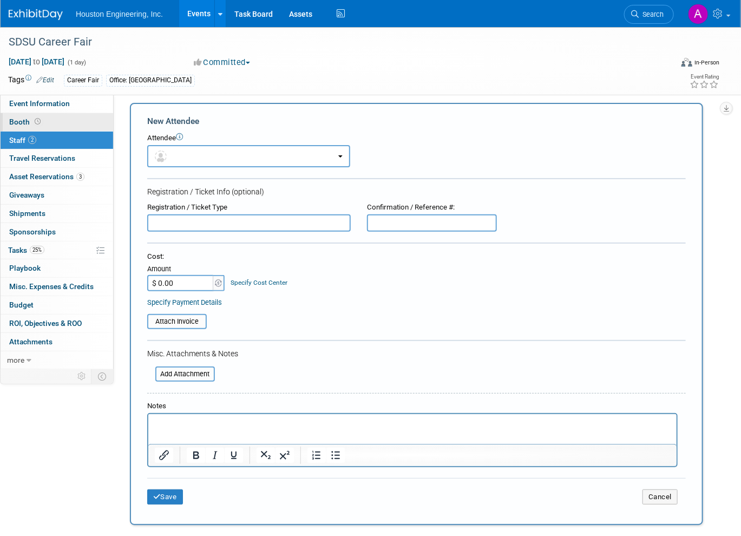
click at [17, 119] on span "Booth" at bounding box center [26, 121] width 34 height 9
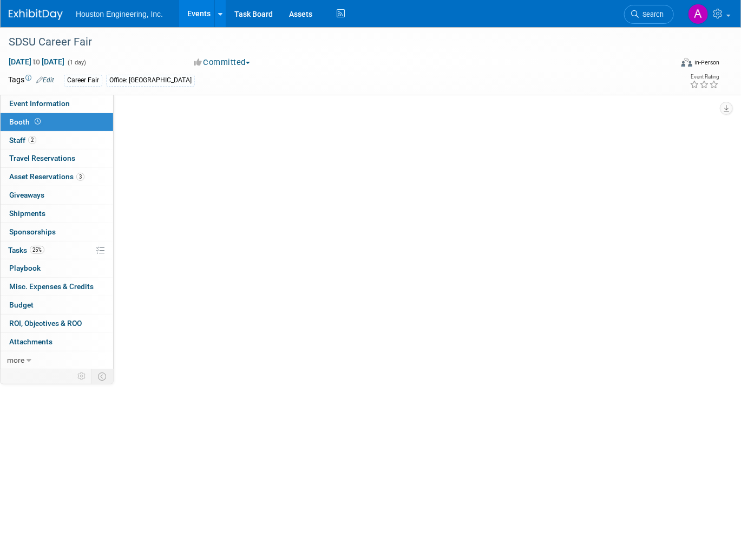
select select "Yes"
select select "Sioux Falls"
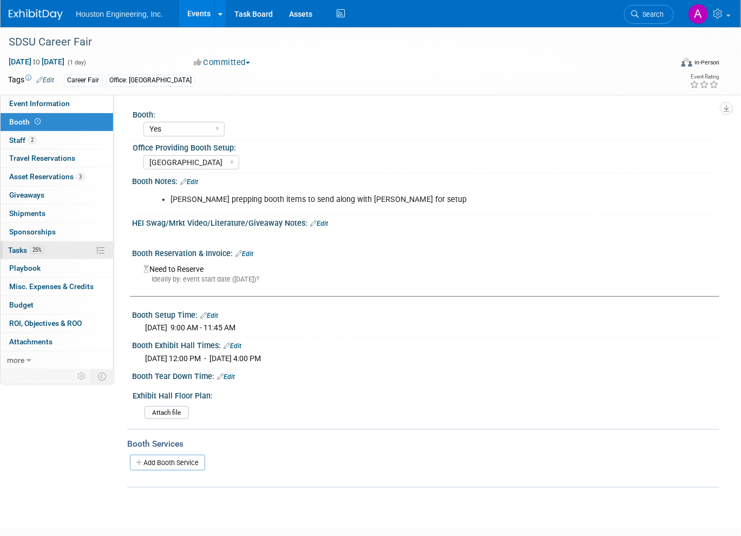
click at [22, 247] on span "Tasks 25%" at bounding box center [26, 250] width 36 height 9
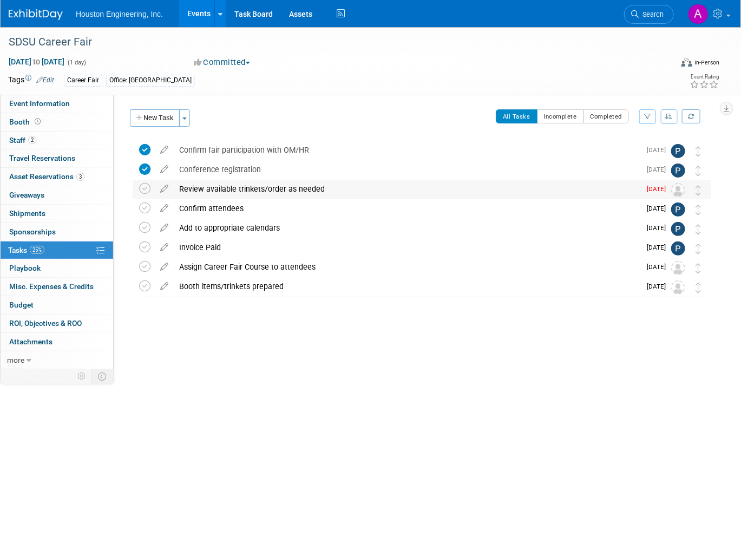
click at [677, 191] on img at bounding box center [678, 190] width 14 height 14
click at [167, 188] on icon at bounding box center [164, 187] width 19 height 14
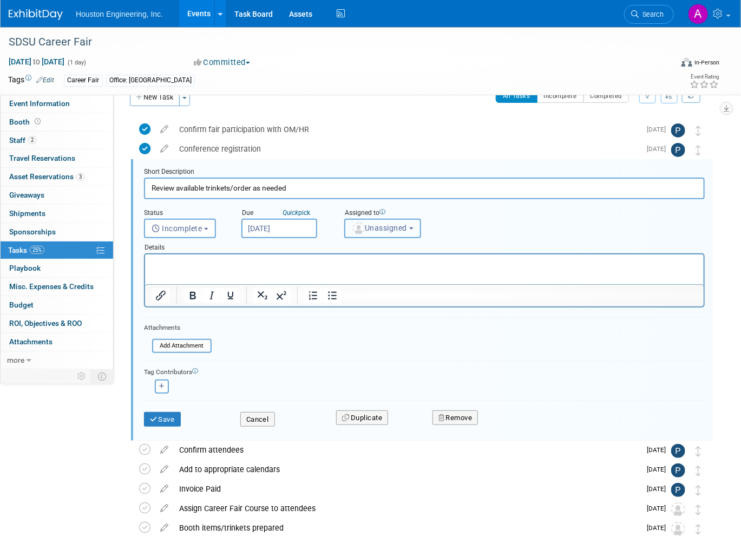
click at [369, 228] on span "Unassigned" at bounding box center [379, 228] width 55 height 9
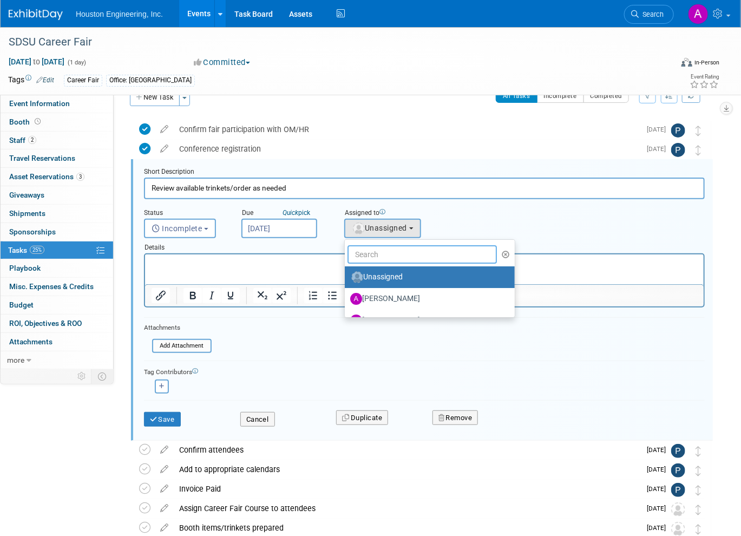
click at [366, 254] on input "text" at bounding box center [422, 254] width 149 height 18
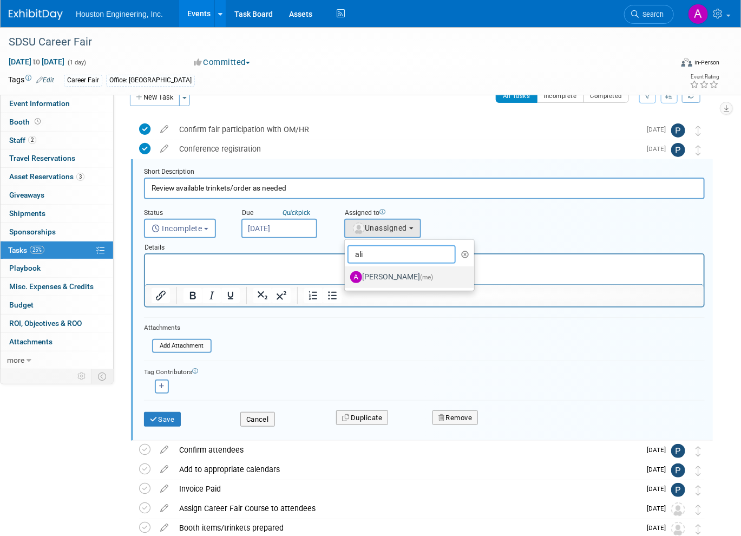
type input "ali"
click at [377, 274] on label "Ali Ringheimer (me)" at bounding box center [406, 277] width 113 height 17
click at [346, 274] on input "Ali Ringheimer (me)" at bounding box center [342, 275] width 7 height 7
select select "1df7f9b6-a373-4f1f-b069-61f5b7051df1"
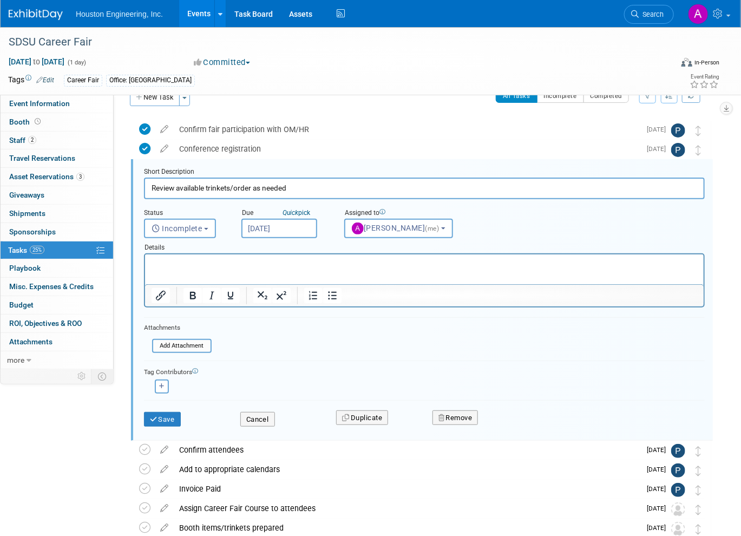
click at [156, 265] on p "Rich Text Area. Press ALT-0 for help." at bounding box center [424, 264] width 546 height 10
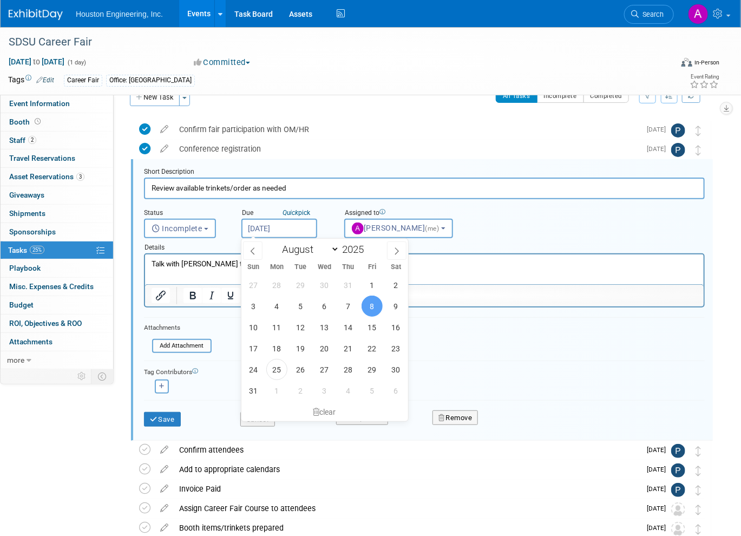
click at [289, 228] on input "Aug 8, 2025" at bounding box center [279, 228] width 76 height 19
click at [350, 378] on span "28" at bounding box center [348, 369] width 21 height 21
type input "Aug 28, 2025"
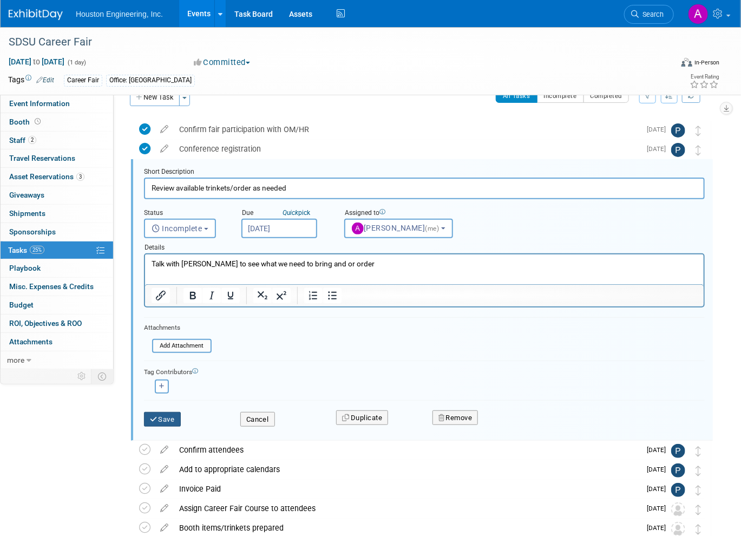
click at [169, 418] on button "Save" at bounding box center [162, 419] width 37 height 15
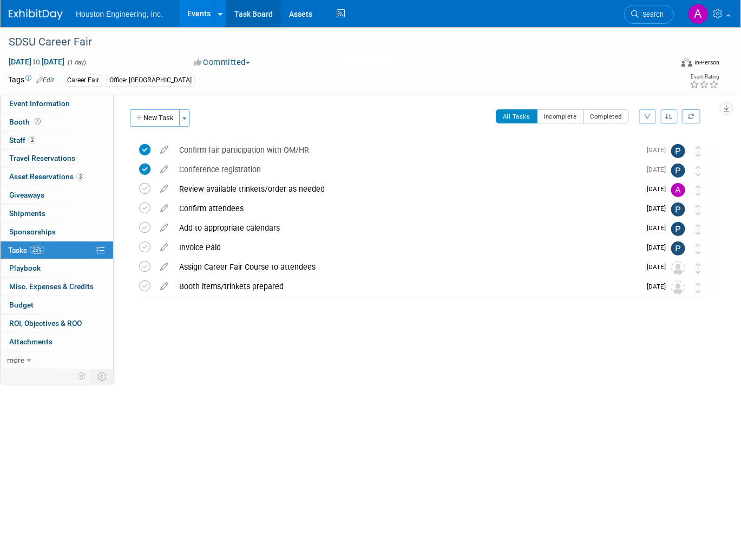
click at [254, 10] on link "Task Board" at bounding box center [253, 13] width 55 height 27
click at [162, 206] on icon at bounding box center [164, 206] width 19 height 14
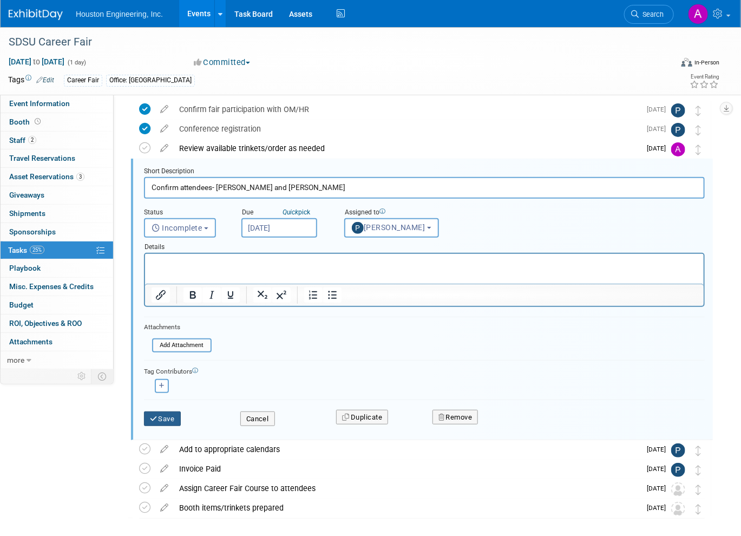
type input "Confirm attendees- Noah B and Ali R"
click at [173, 414] on button "Save" at bounding box center [162, 418] width 37 height 15
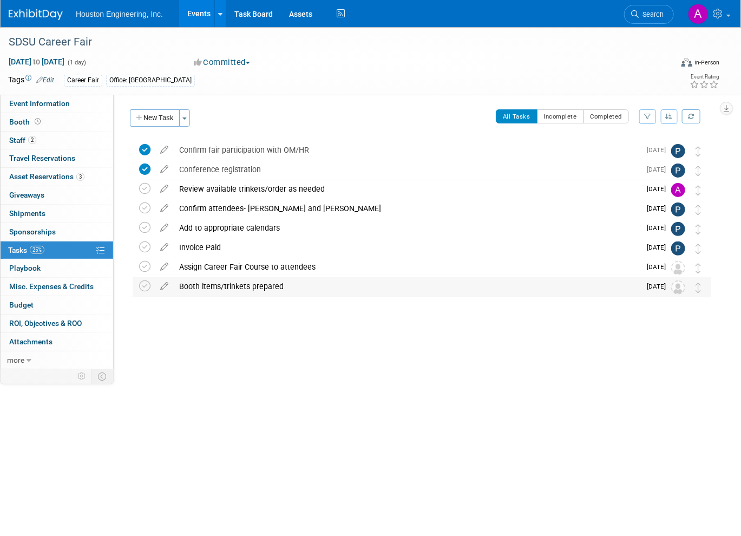
click at [677, 289] on img at bounding box center [678, 287] width 14 height 14
click at [163, 287] on icon at bounding box center [164, 284] width 19 height 14
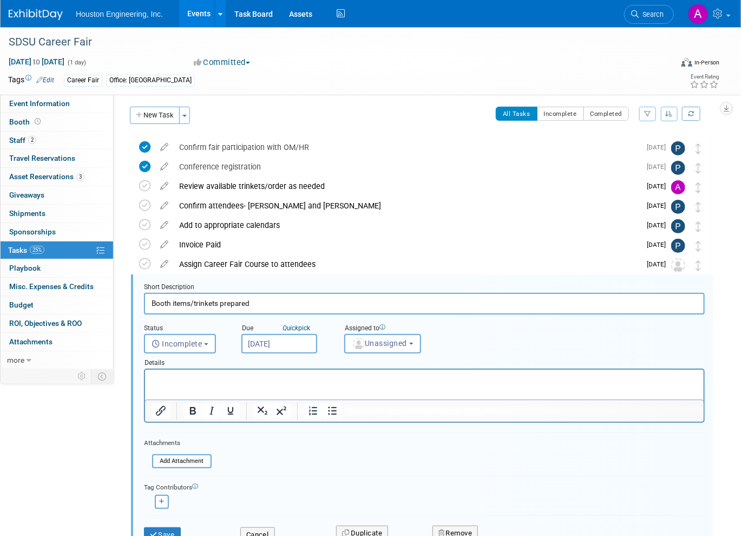
scroll to position [88, 0]
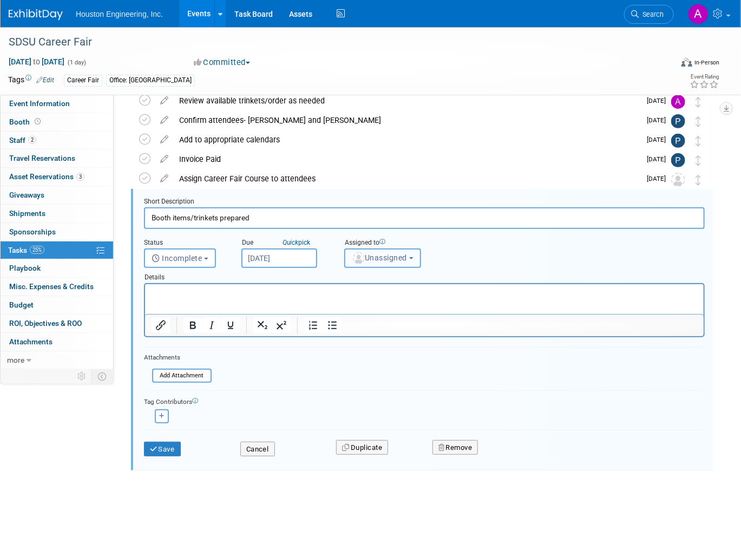
click at [382, 255] on span "Unassigned" at bounding box center [379, 257] width 55 height 9
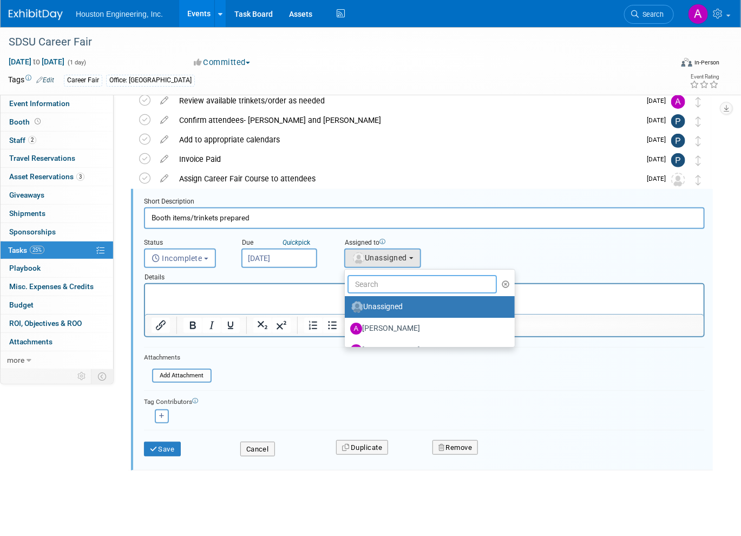
click at [377, 279] on input "text" at bounding box center [422, 284] width 149 height 18
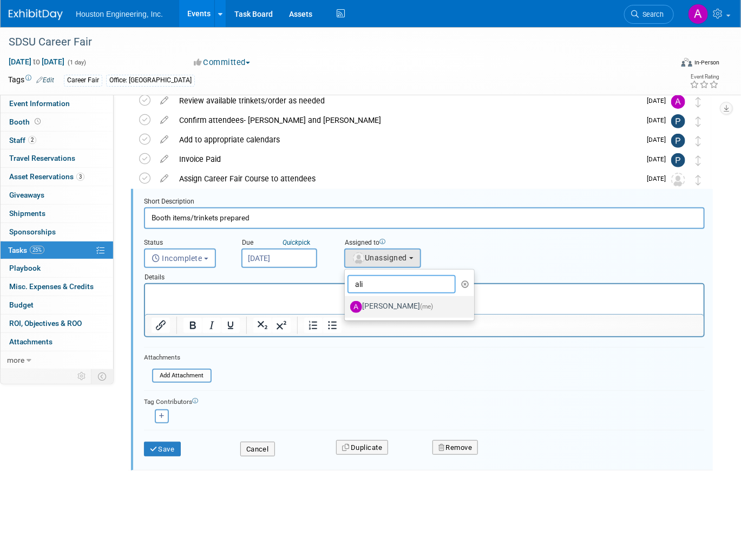
type input "ali"
click at [390, 309] on label "Ali Ringheimer (me)" at bounding box center [406, 306] width 113 height 17
click at [346, 309] on input "Ali Ringheimer (me)" at bounding box center [342, 305] width 7 height 7
select select "1df7f9b6-a373-4f1f-b069-61f5b7051df1"
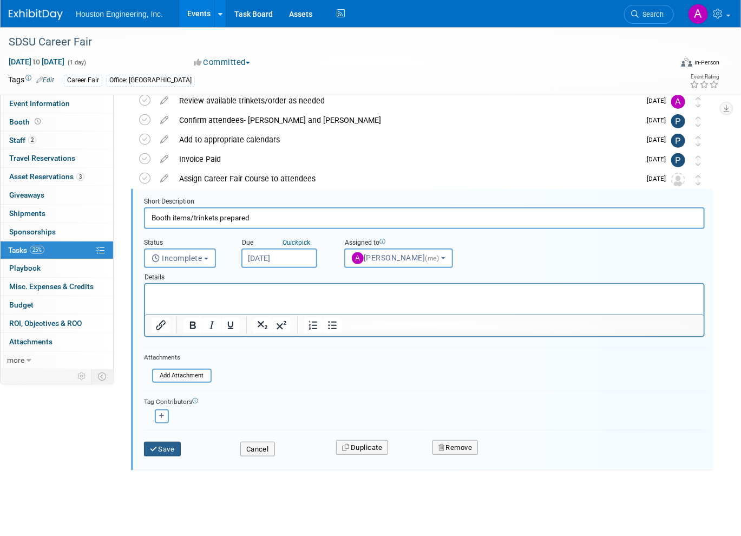
click at [160, 447] on button "Save" at bounding box center [162, 449] width 37 height 15
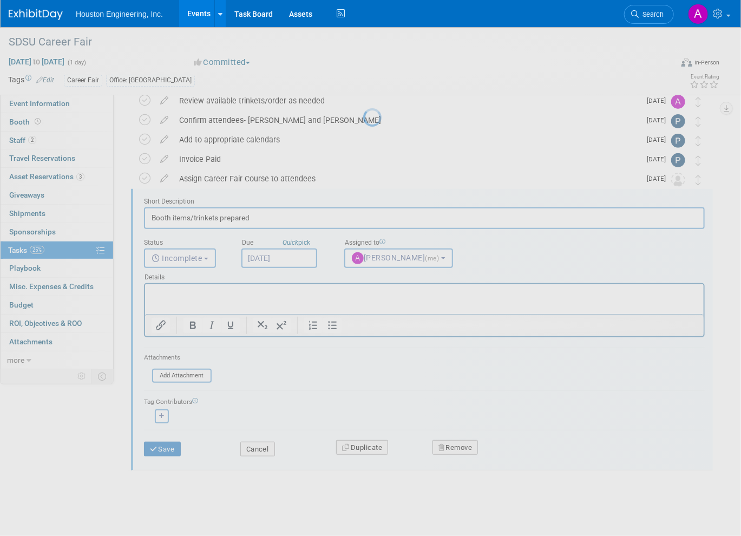
scroll to position [0, 0]
